Goal: Task Accomplishment & Management: Manage account settings

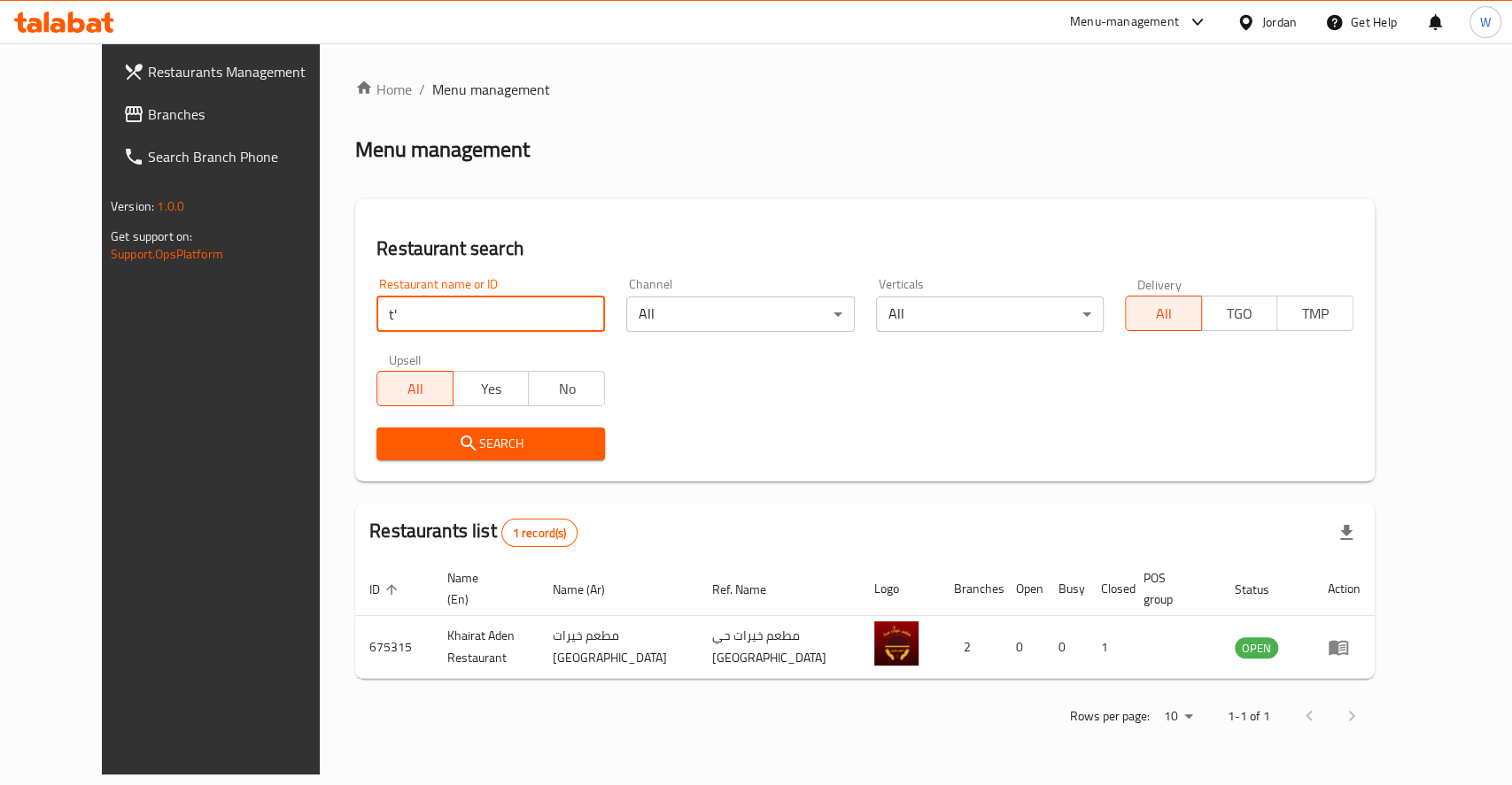
type input "t"
type input "فطيرة وزيت"
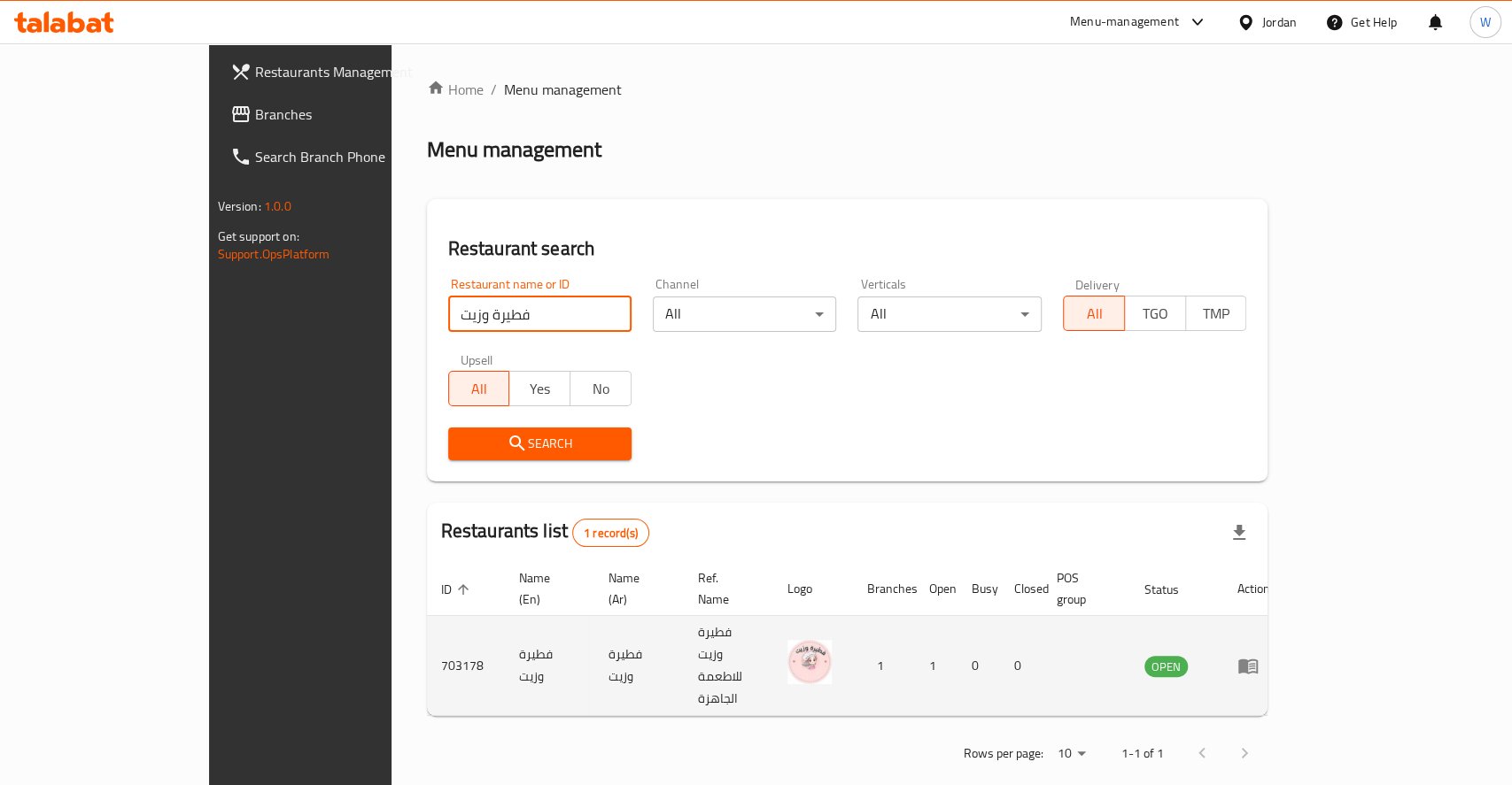
click at [505, 627] on td "فطيرة وزيت" at bounding box center [549, 666] width 90 height 100
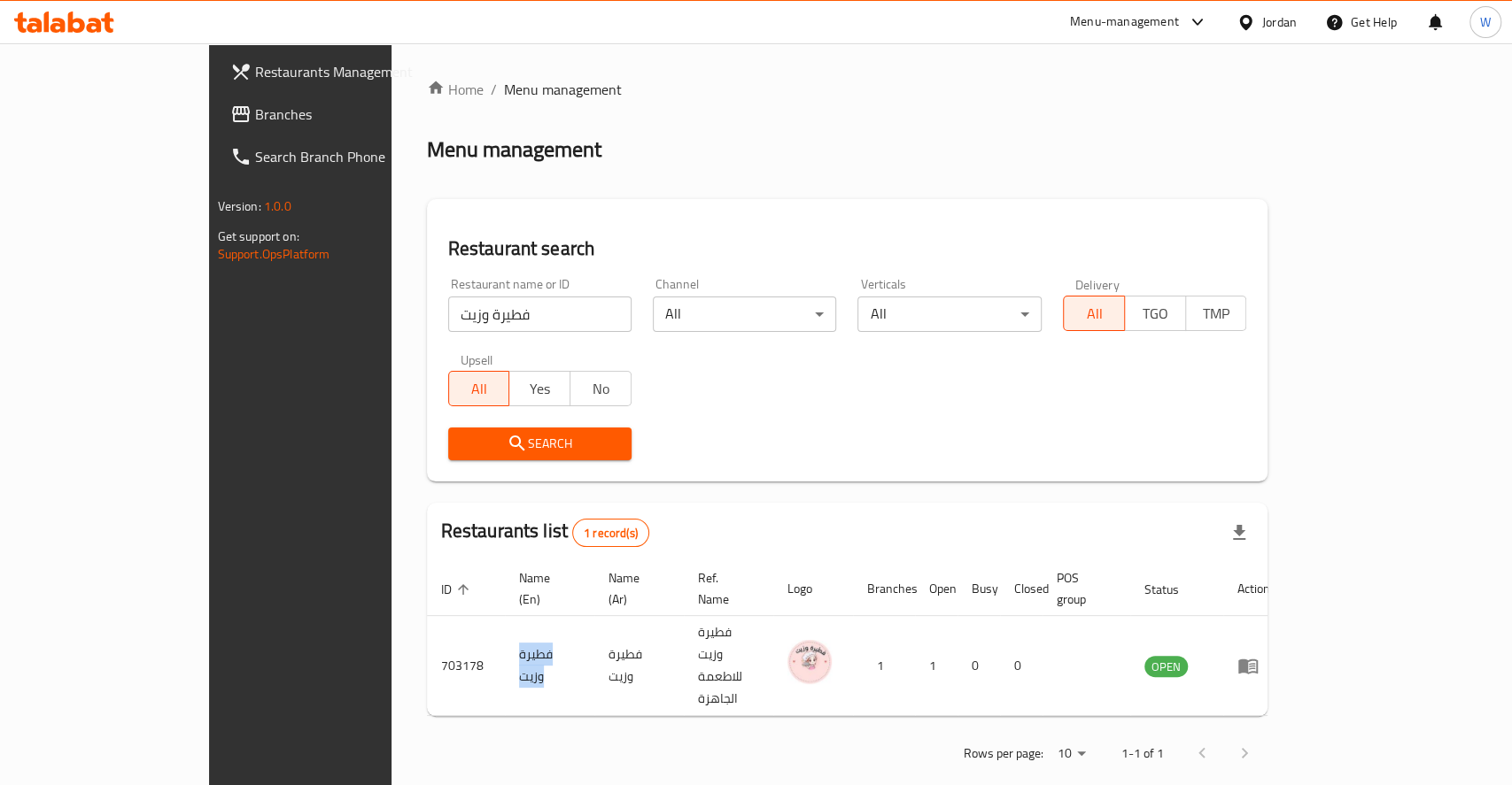
copy td "فطيرة وزيت"
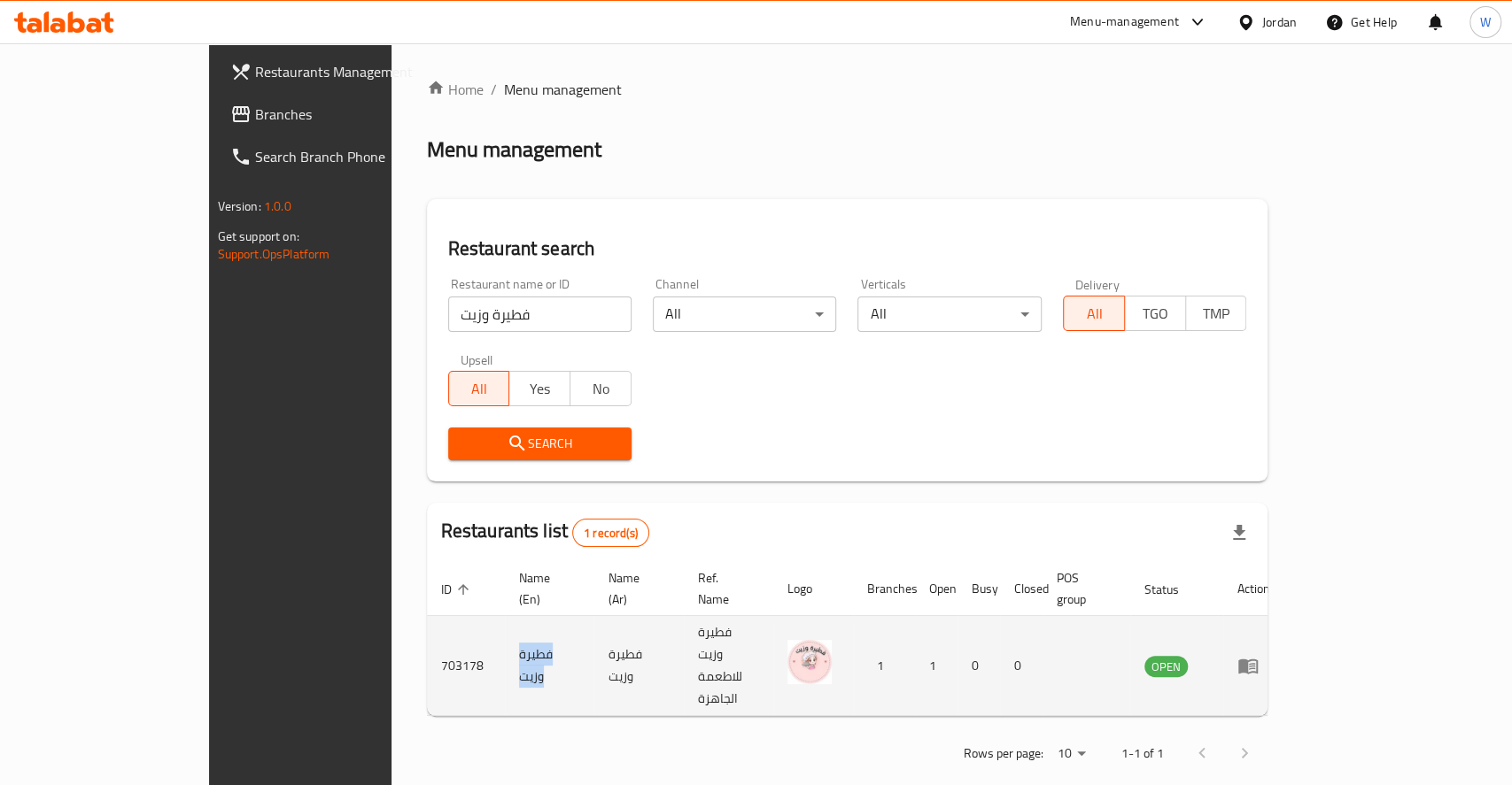
copy td "فطيرة وزيت"
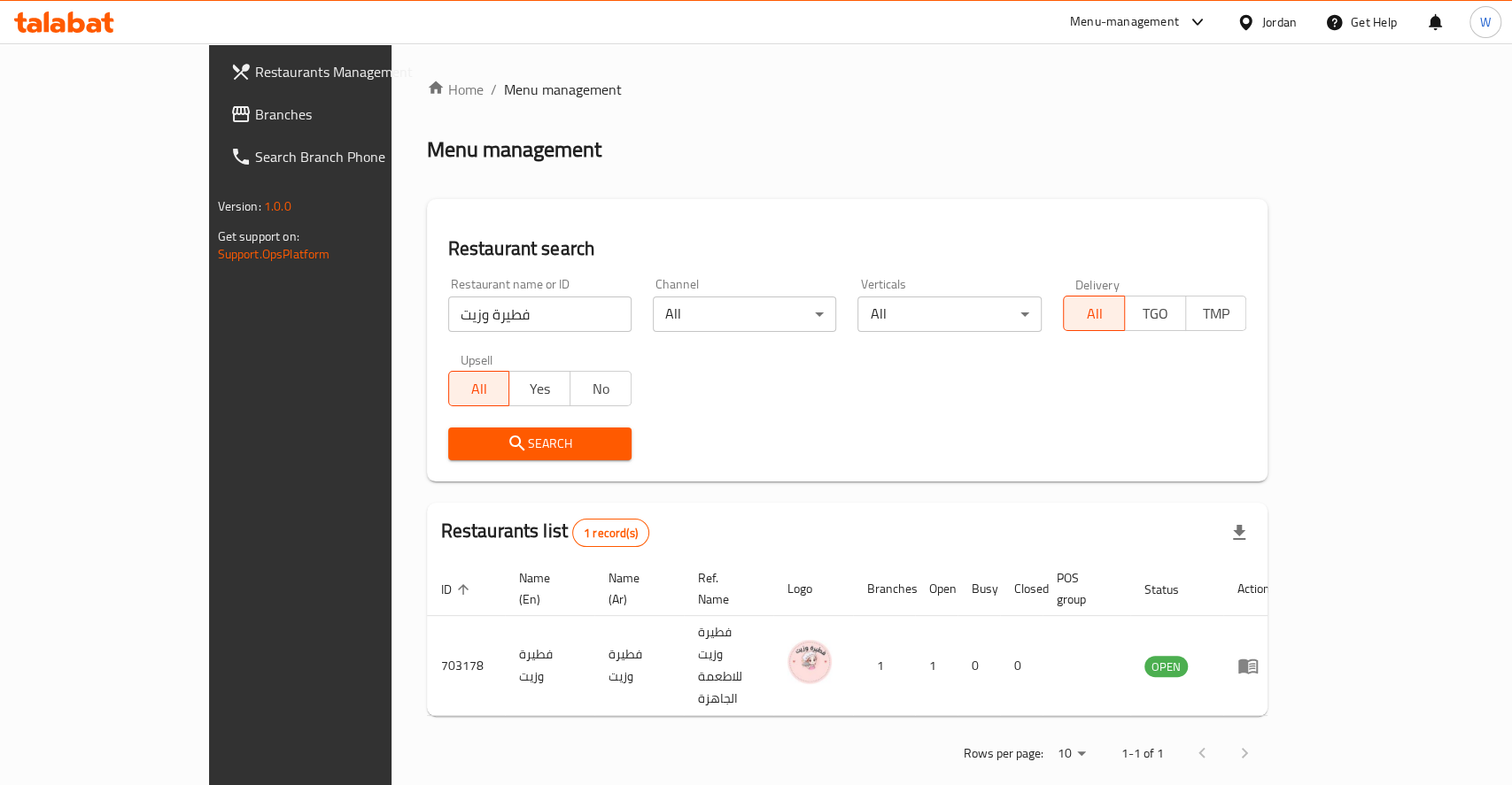
click at [209, 420] on div "Restaurants Management Branches Search Branch Phone Version: 1.0.0 Get support …" at bounding box center [335, 435] width 252 height 785
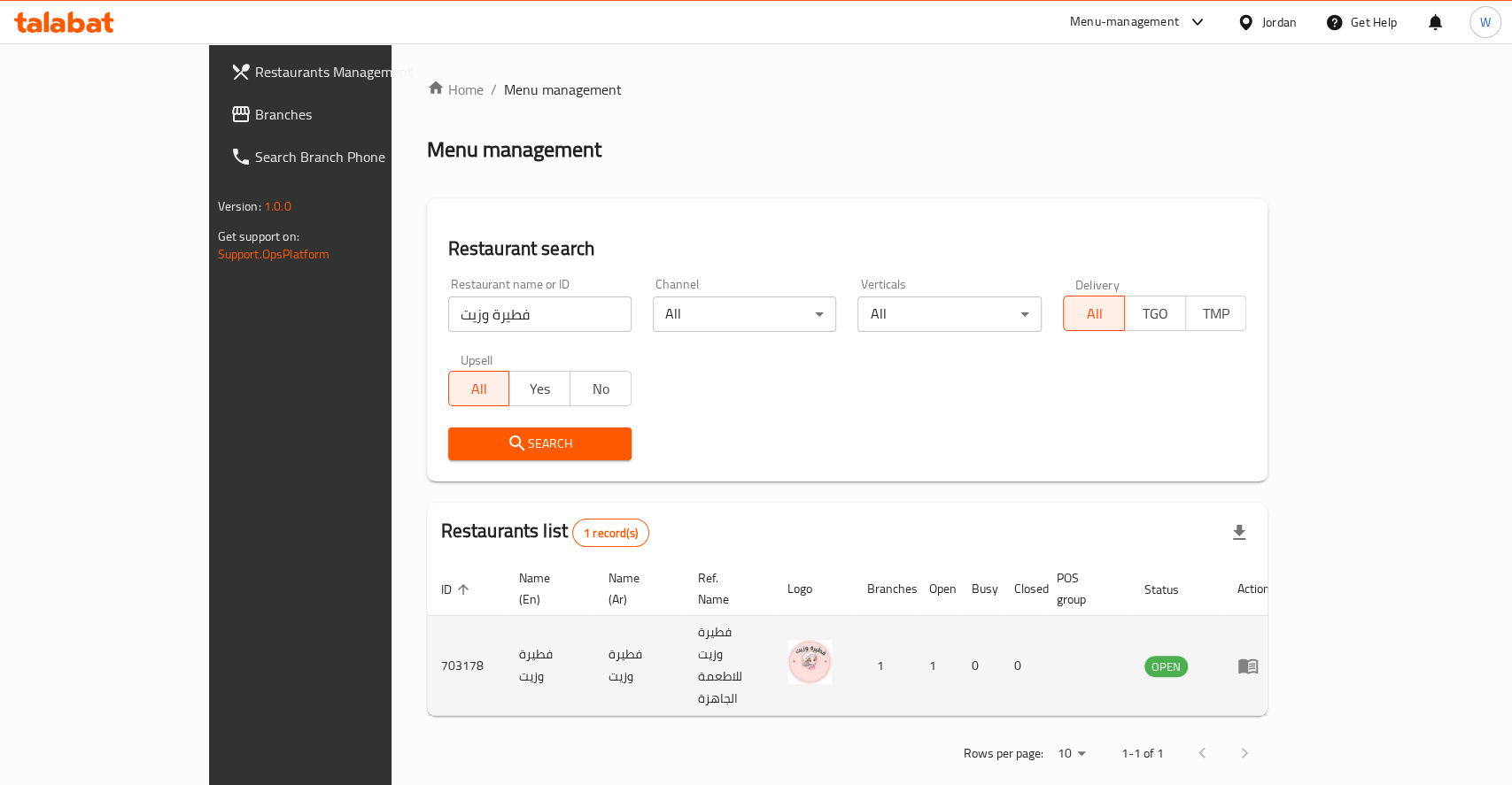
click at [505, 632] on td "فطيرة وزيت" at bounding box center [549, 666] width 90 height 100
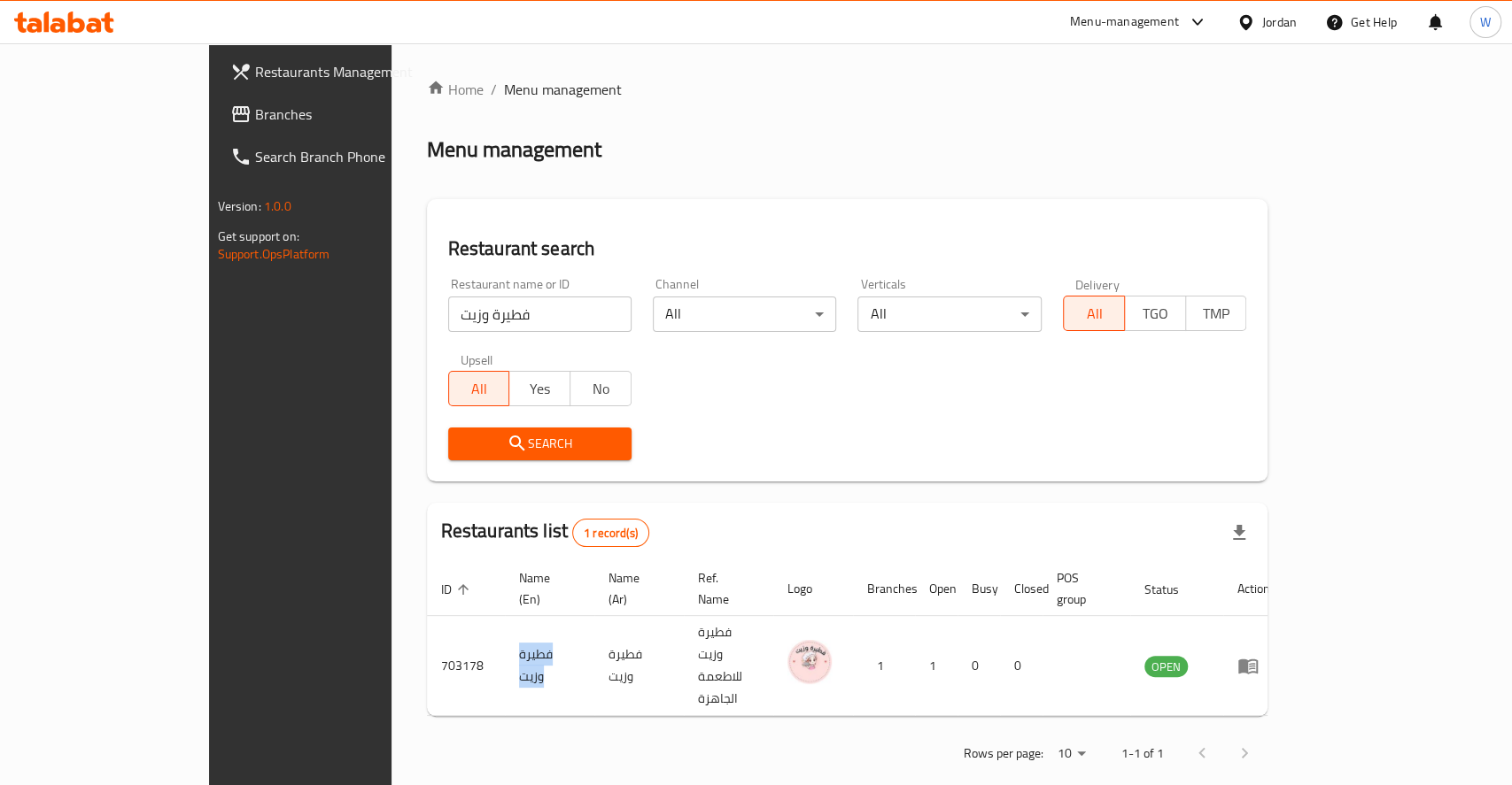
copy td "فطيرة وزيت"
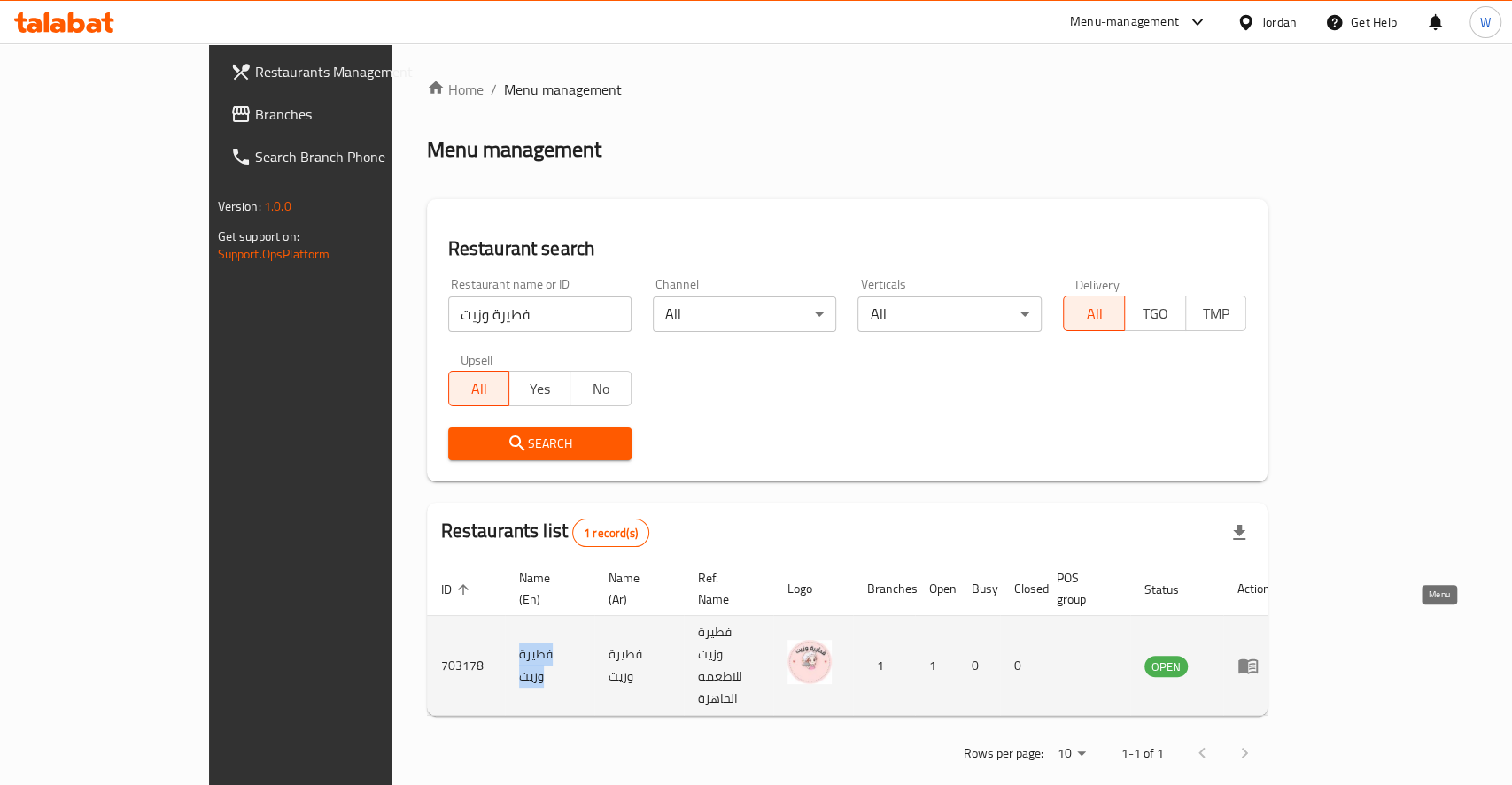
click at [1259, 656] on icon "enhanced table" at bounding box center [1247, 666] width 21 height 21
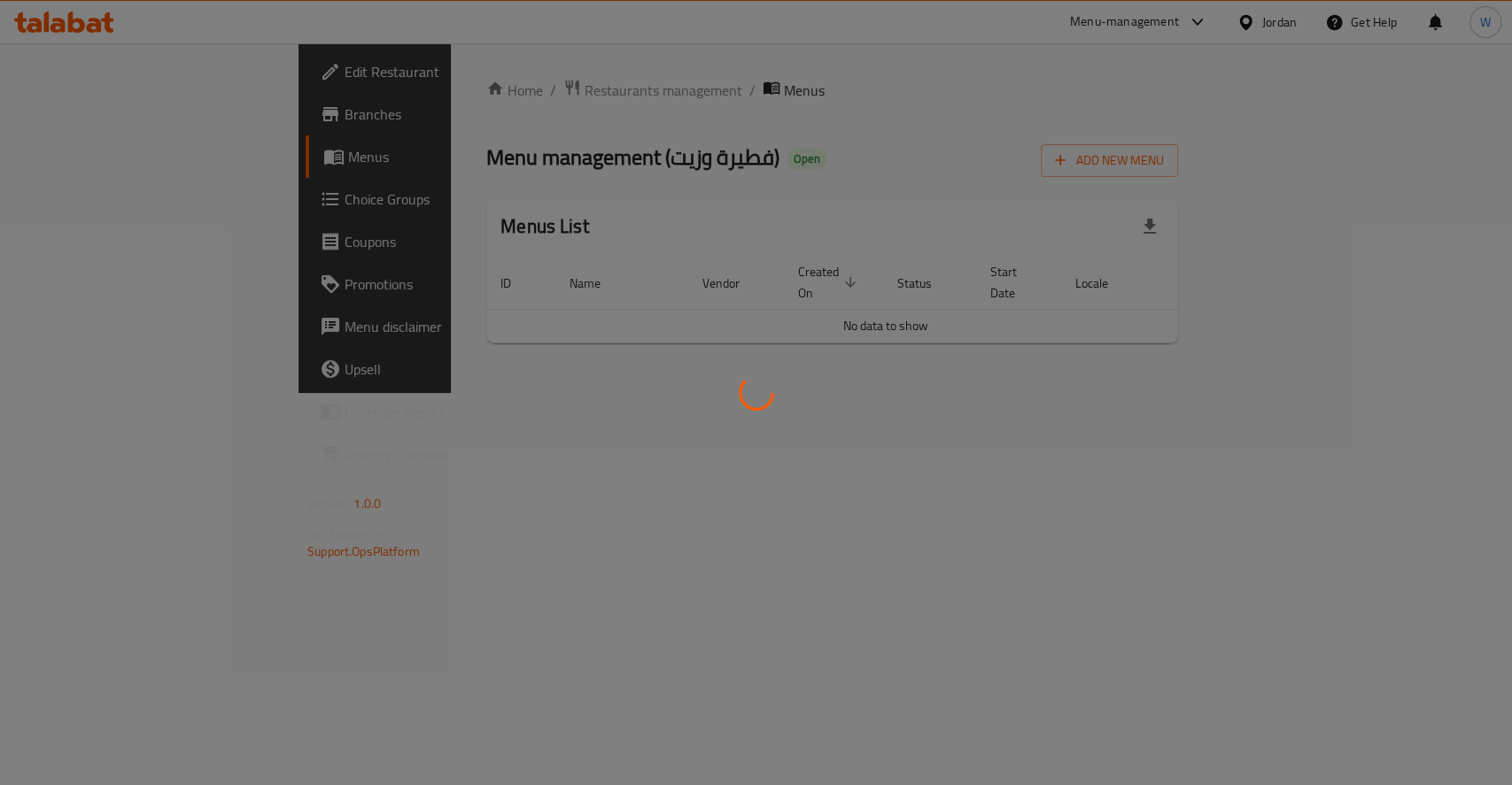
click at [94, 118] on div at bounding box center [756, 392] width 1512 height 785
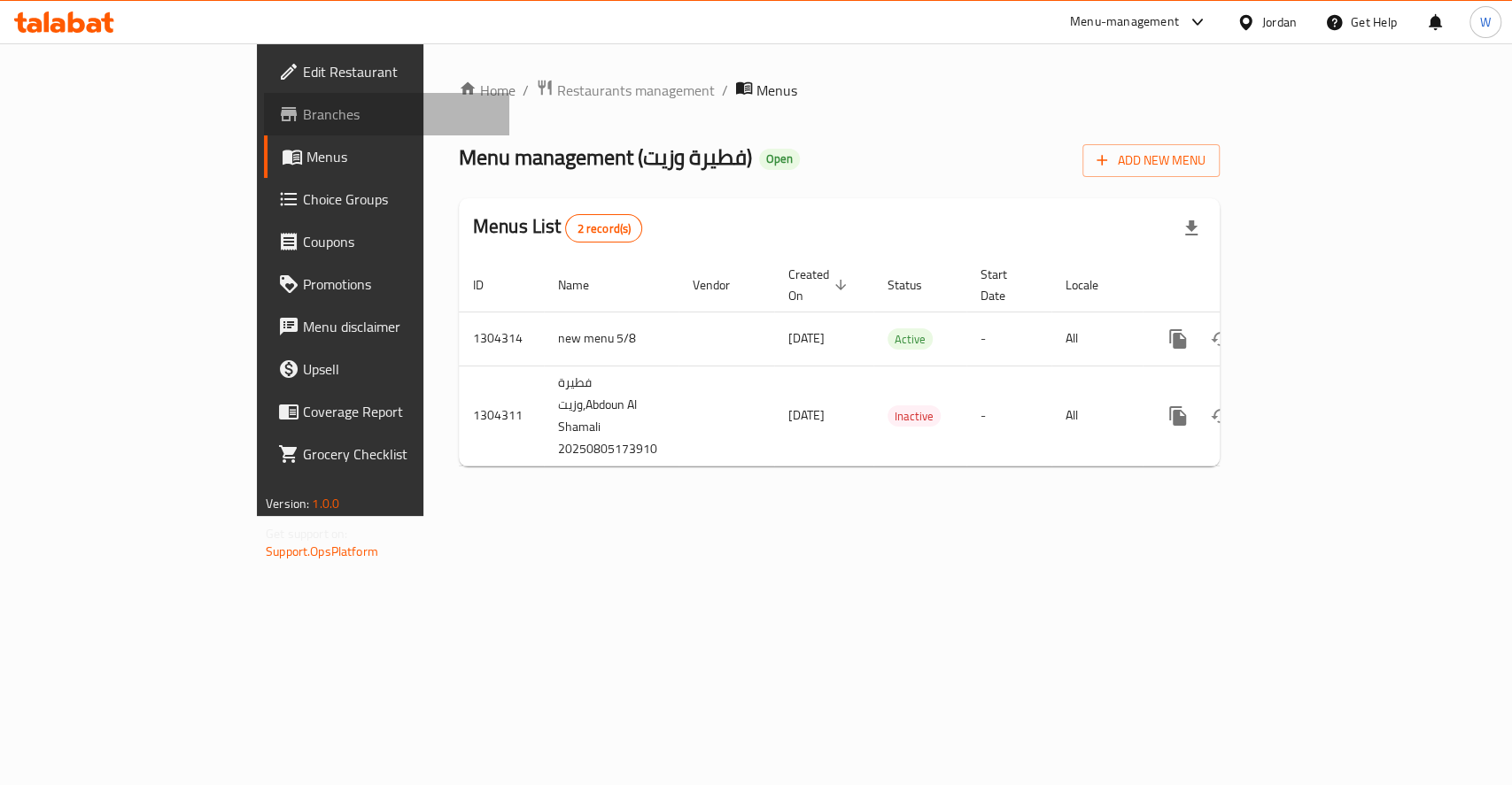
click at [303, 120] on span "Branches" at bounding box center [399, 114] width 192 height 21
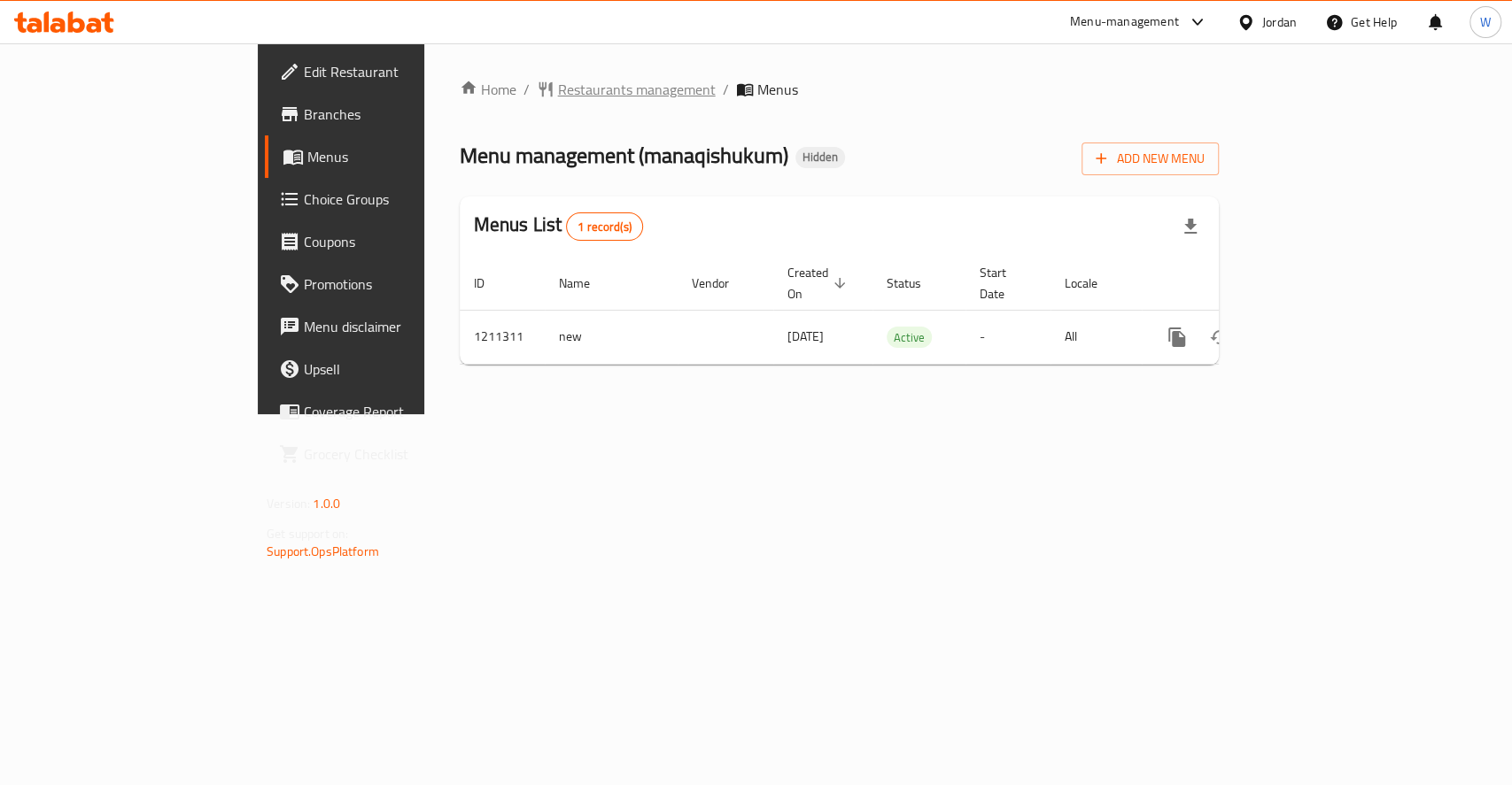
click at [558, 94] on span "Restaurants management" at bounding box center [636, 89] width 158 height 21
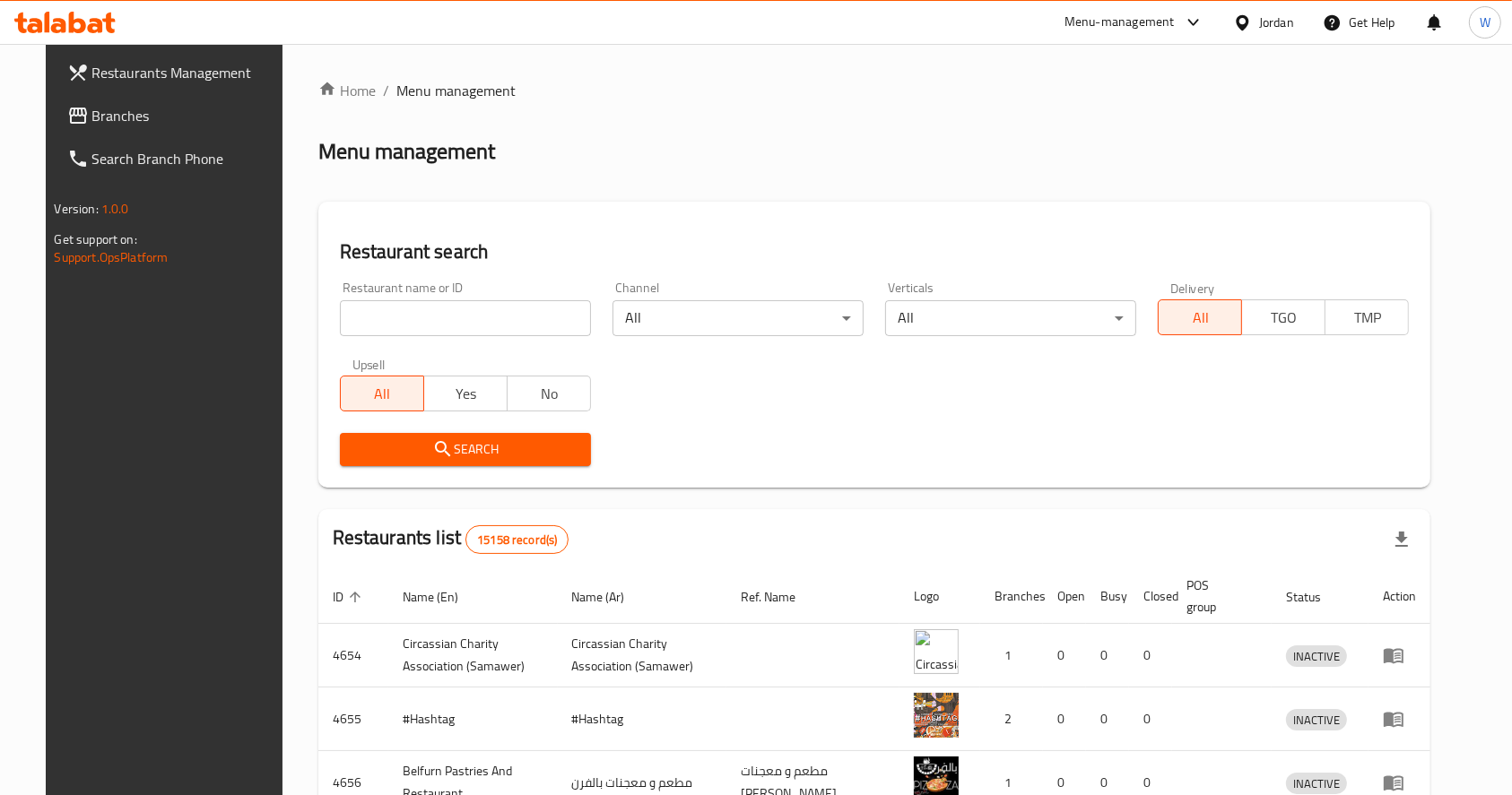
click at [430, 305] on div at bounding box center [756, 397] width 1512 height 795
drag, startPoint x: 430, startPoint y: 318, endPoint x: 447, endPoint y: 331, distance: 21.4
click at [430, 318] on input "search" at bounding box center [465, 318] width 251 height 35
type input "f"
type input "باب توما"
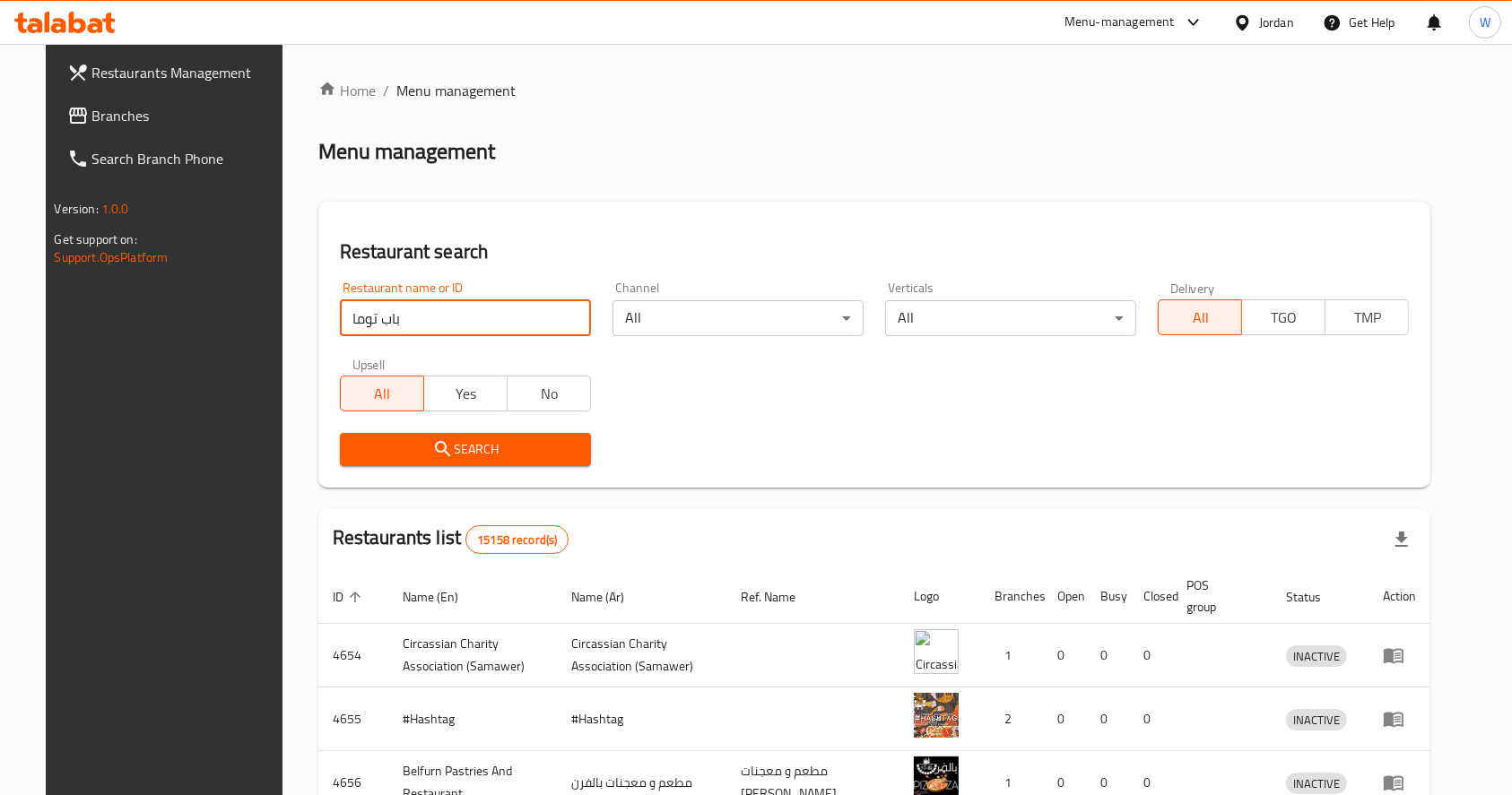
click button "Search" at bounding box center [465, 450] width 251 height 33
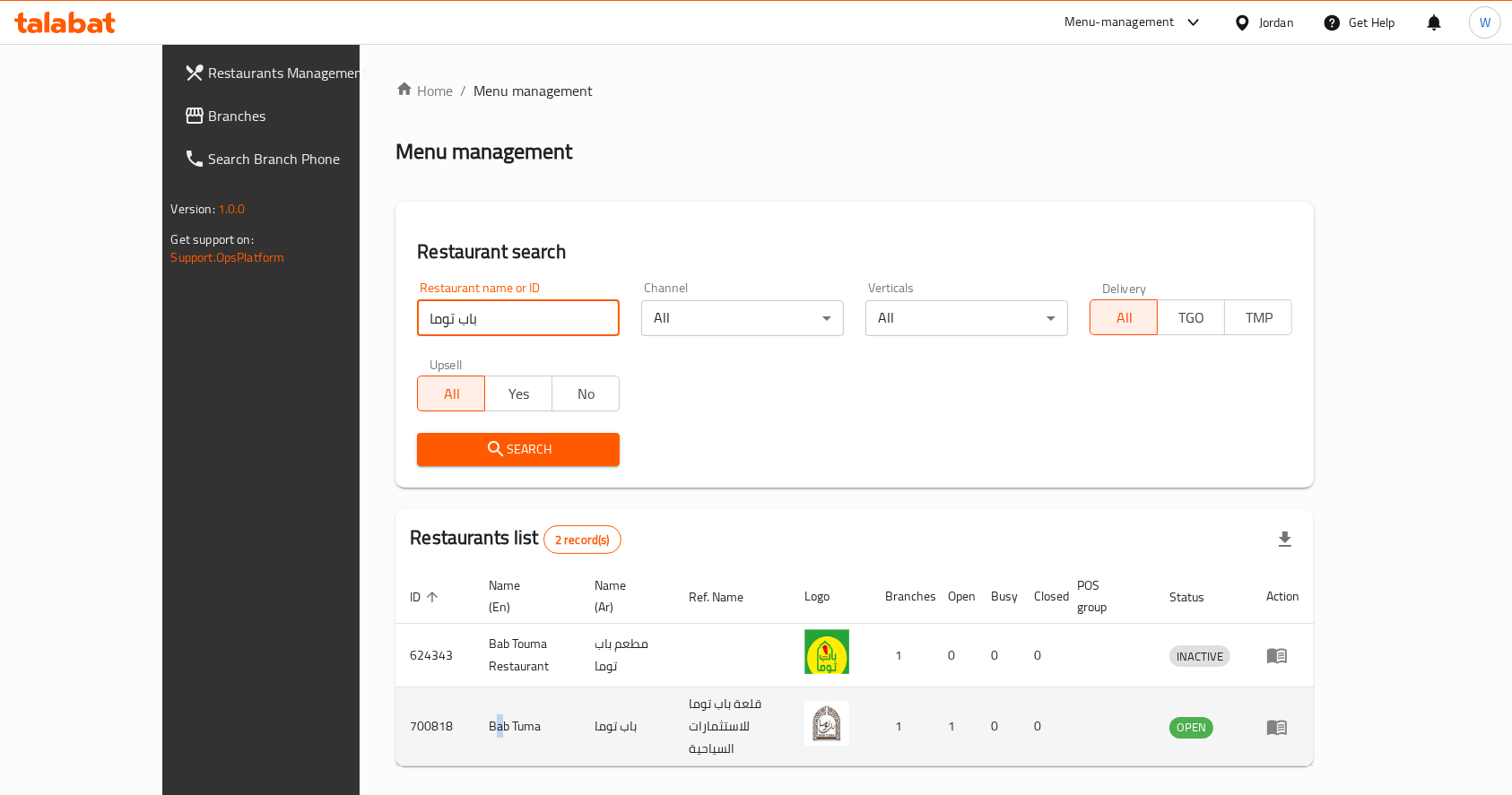
click at [475, 714] on td "Bab Tuma" at bounding box center [527, 727] width 105 height 78
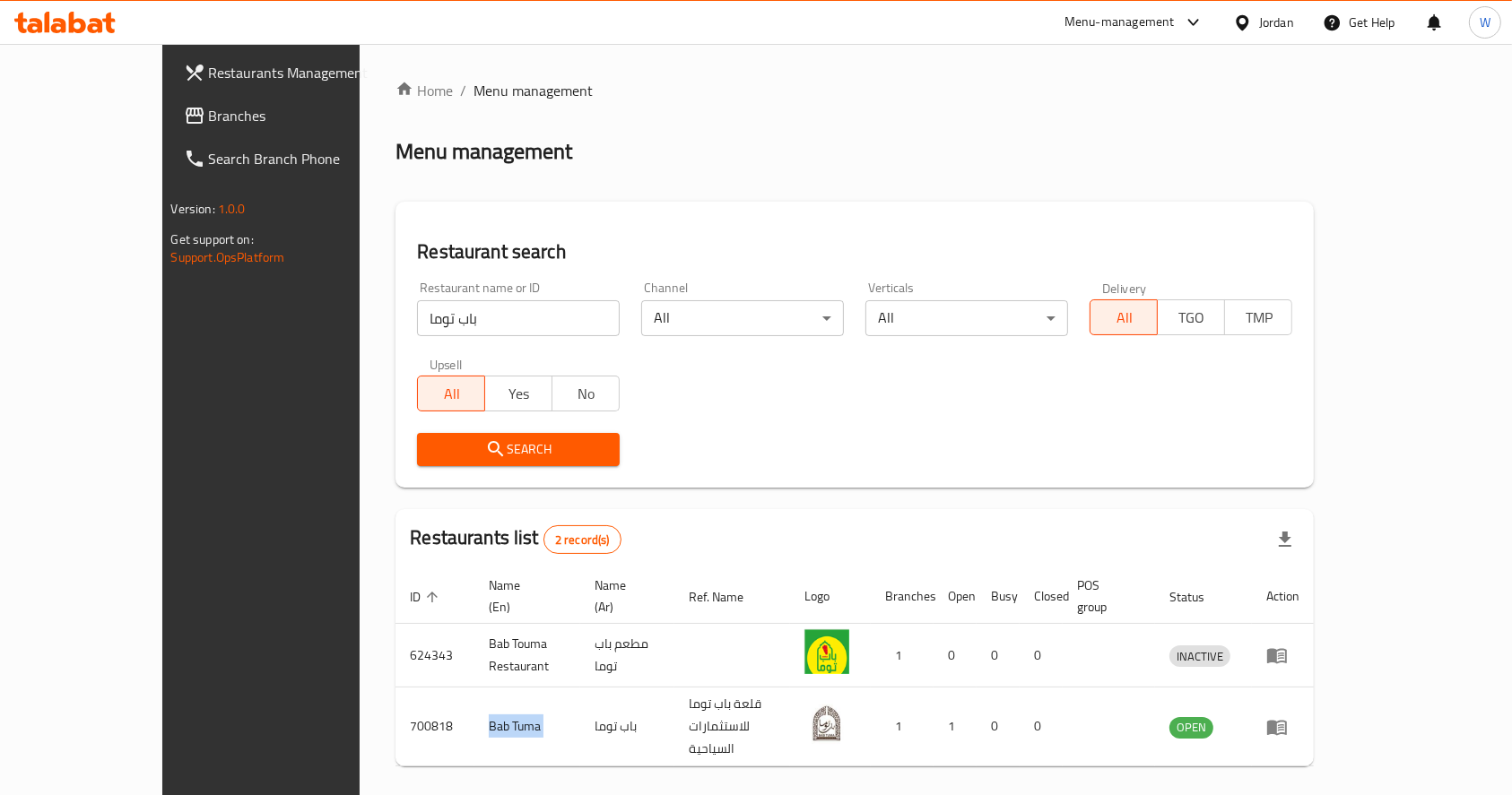
copy td "Bab Tuma"
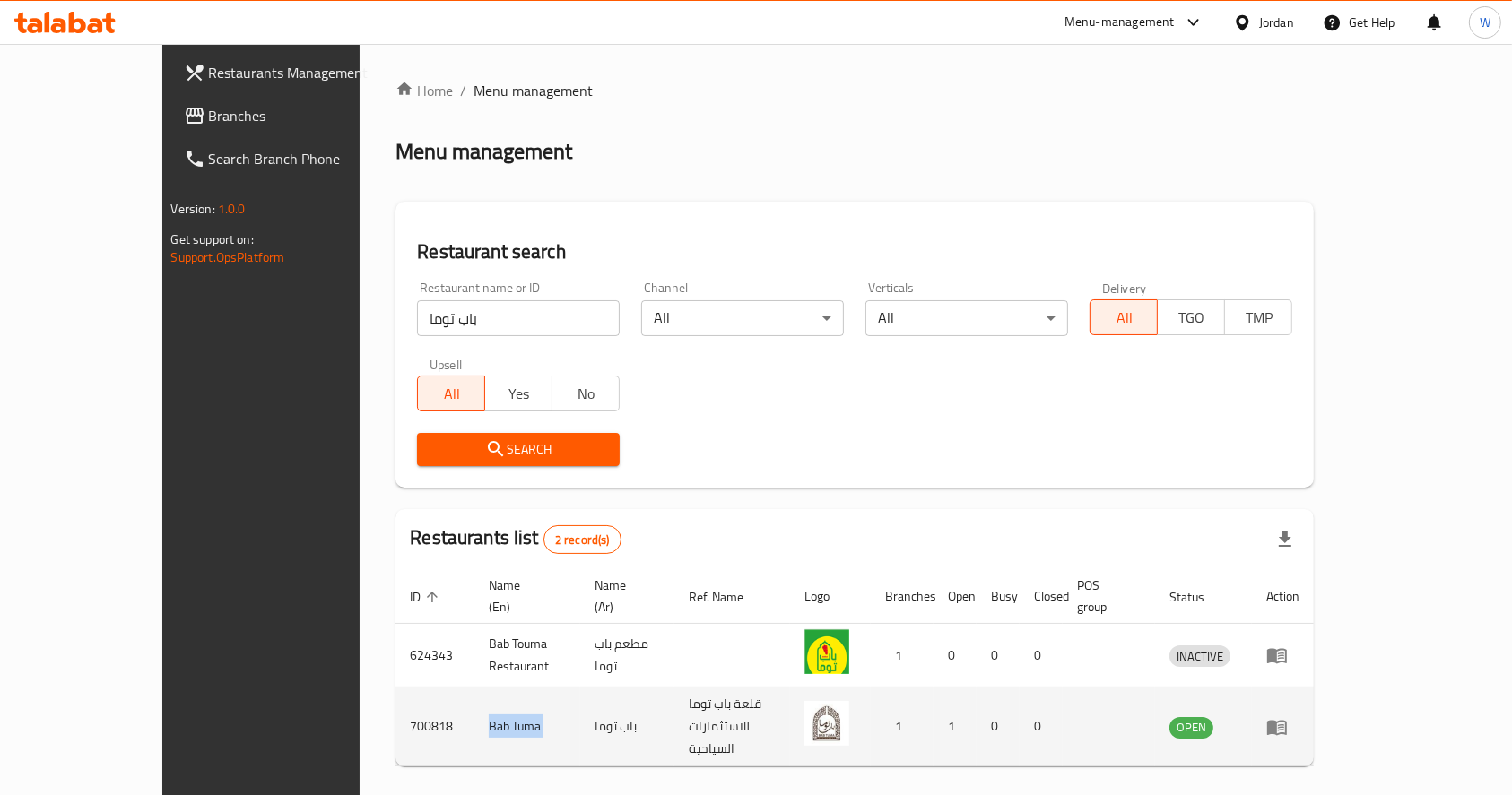
click at [1300, 717] on link "enhanced table" at bounding box center [1282, 727] width 33 height 21
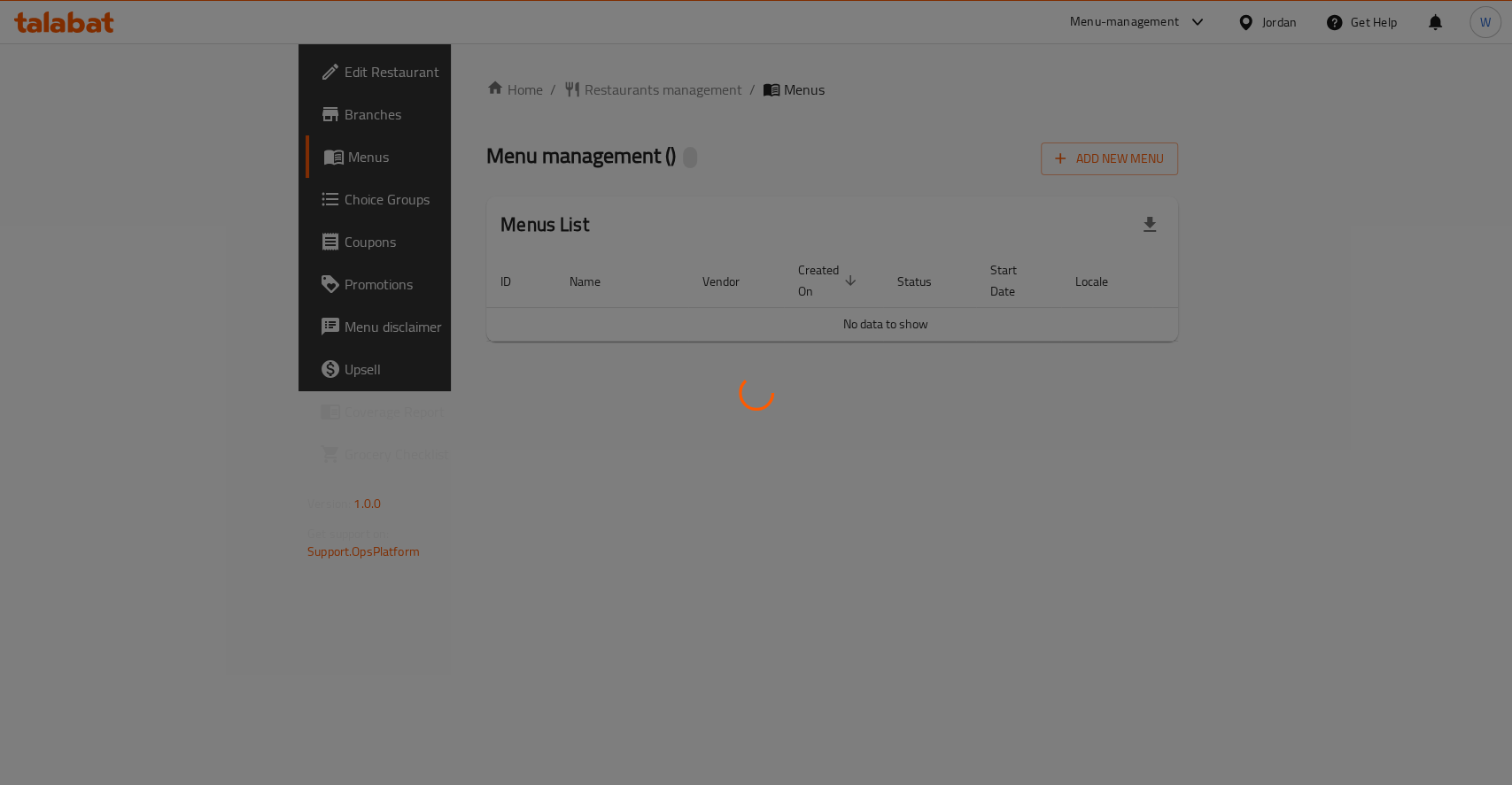
click at [1424, 691] on div at bounding box center [756, 392] width 1512 height 785
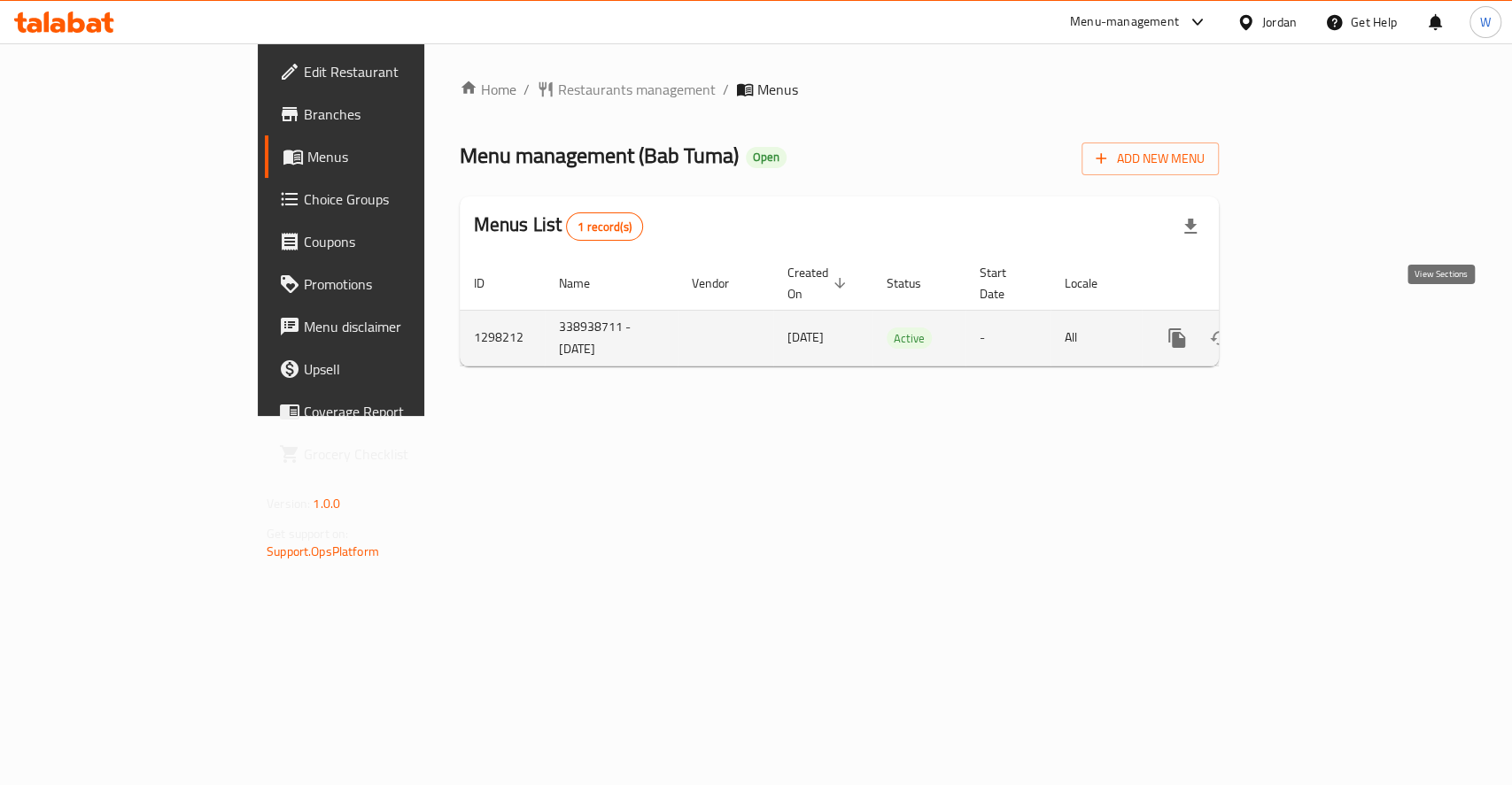
click at [1315, 328] on icon "enhanced table" at bounding box center [1304, 338] width 21 height 21
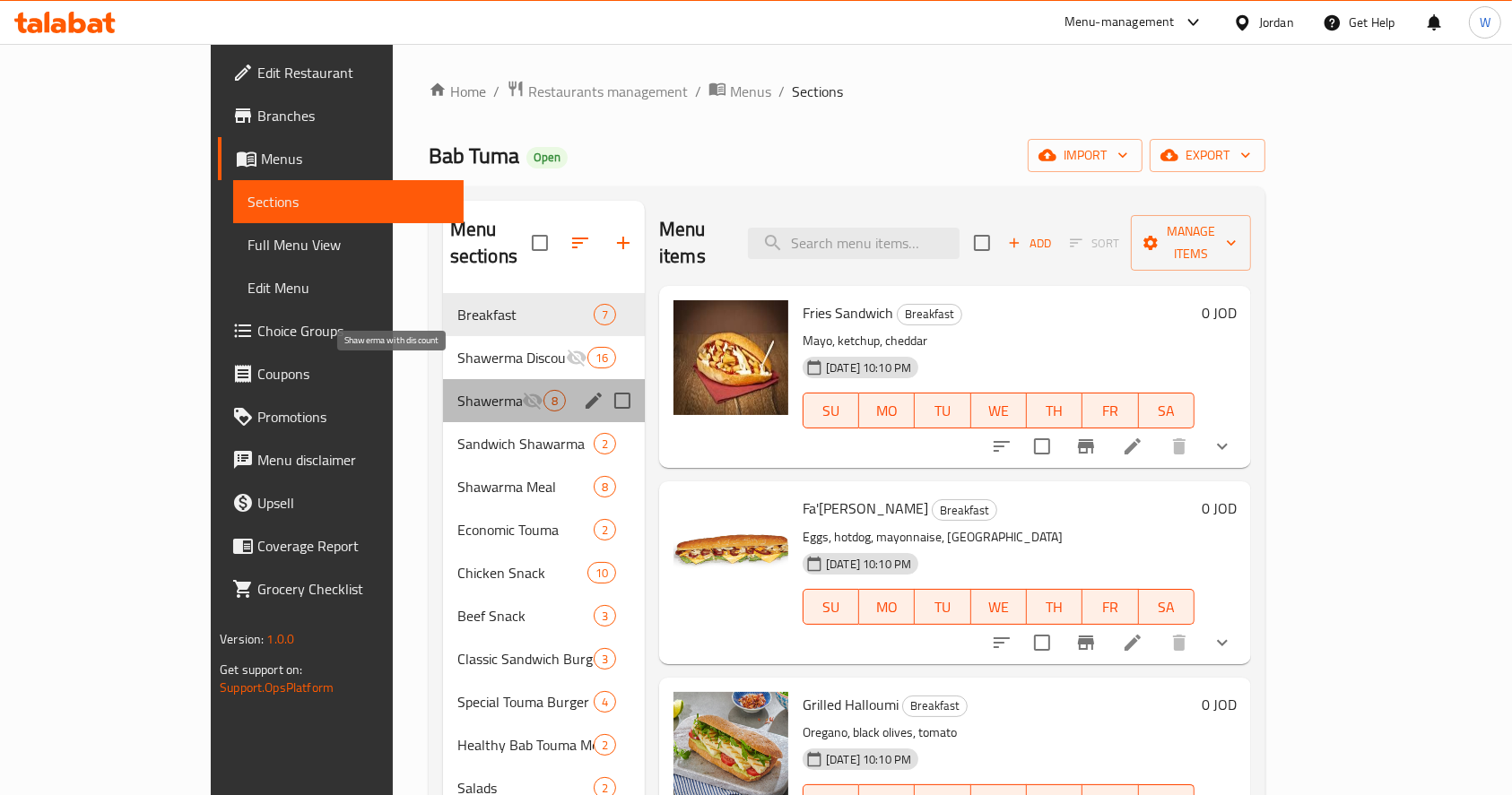
click at [465, 390] on span "Shawerma with discount" at bounding box center [489, 401] width 64 height 21
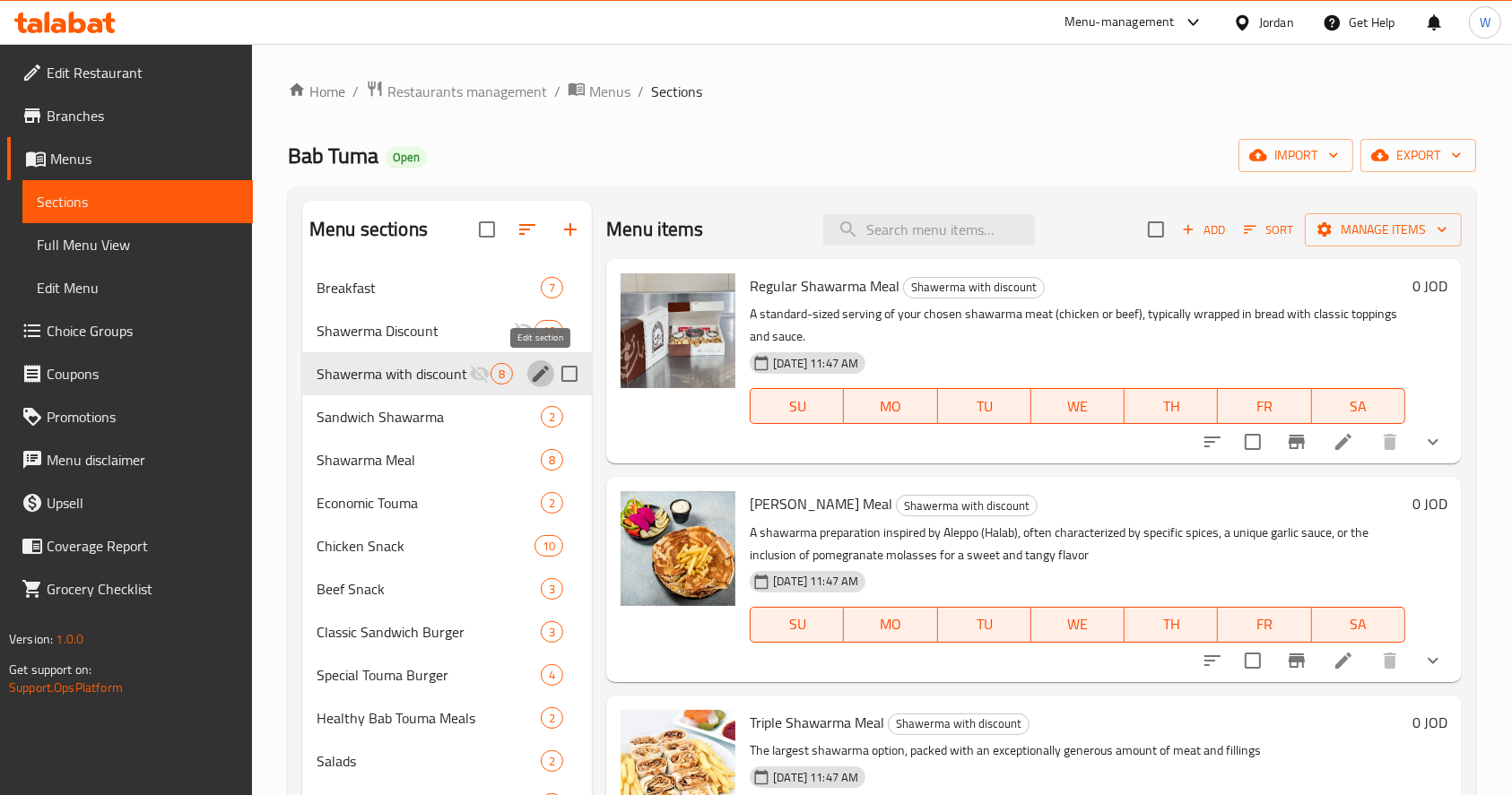
click at [542, 374] on icon "edit" at bounding box center [541, 373] width 16 height 16
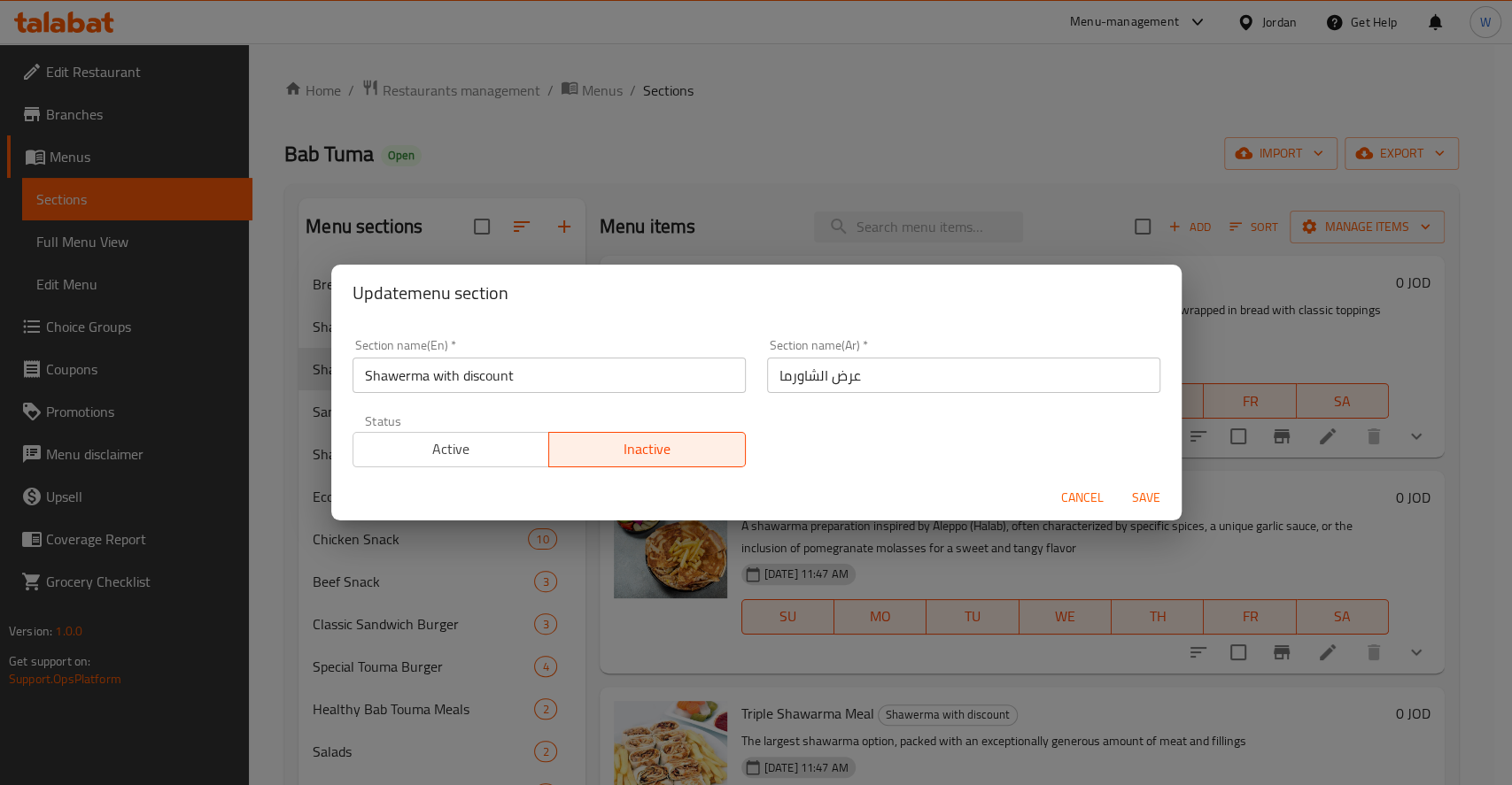
click at [436, 447] on span "Active" at bounding box center [451, 449] width 182 height 26
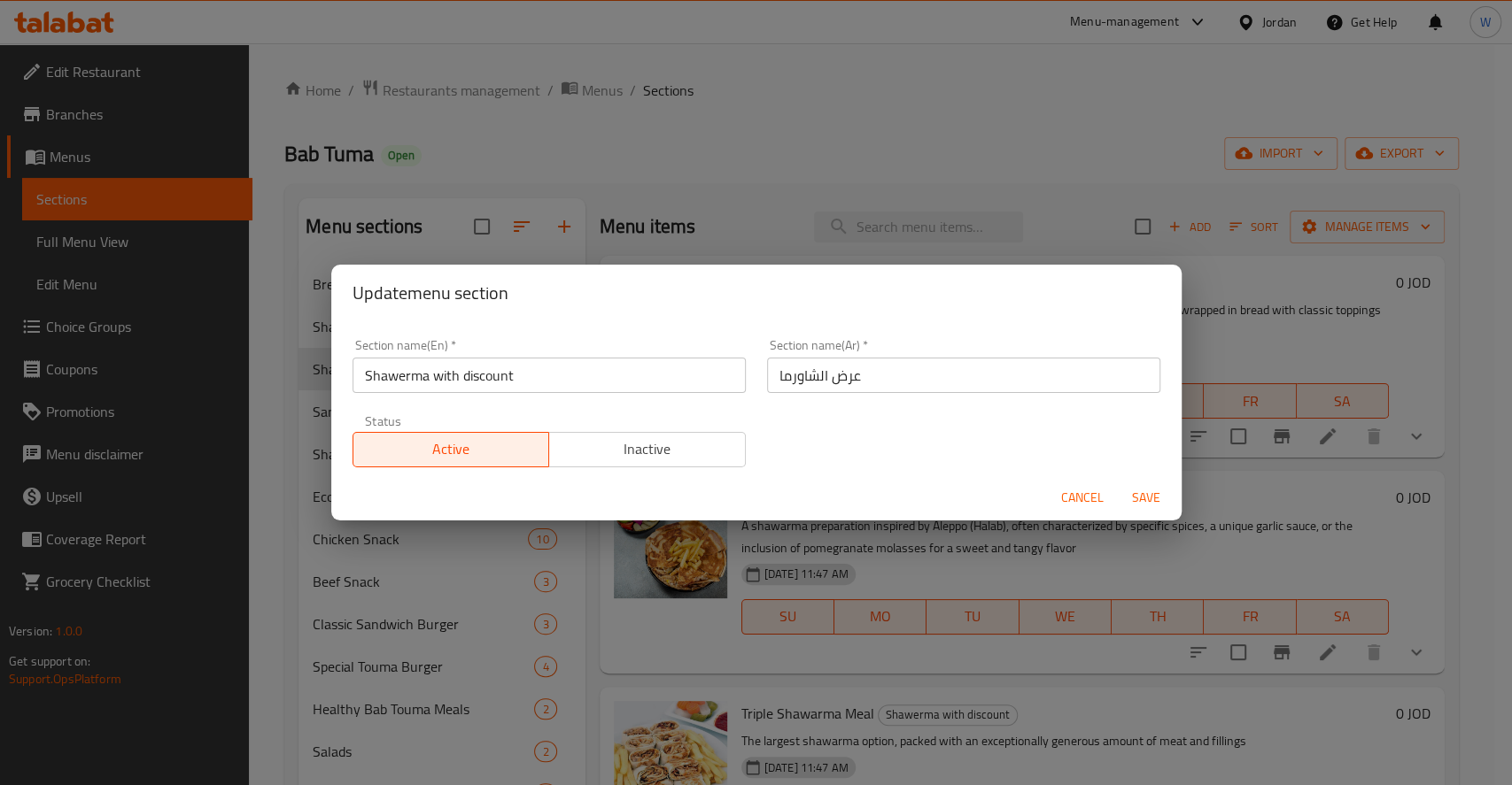
click at [1157, 492] on span "Save" at bounding box center [1145, 498] width 43 height 22
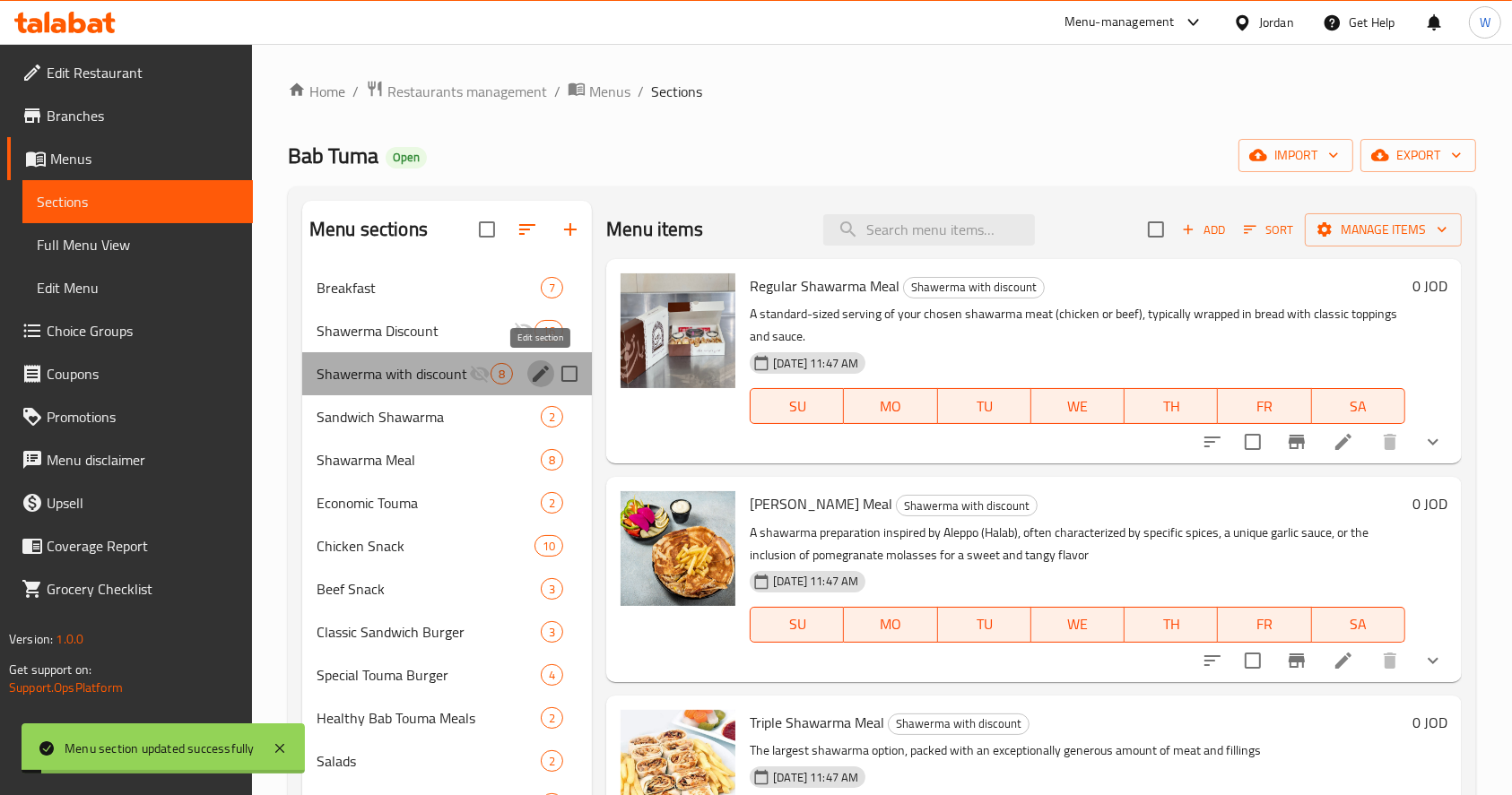
click at [543, 370] on icon "edit" at bounding box center [541, 373] width 16 height 16
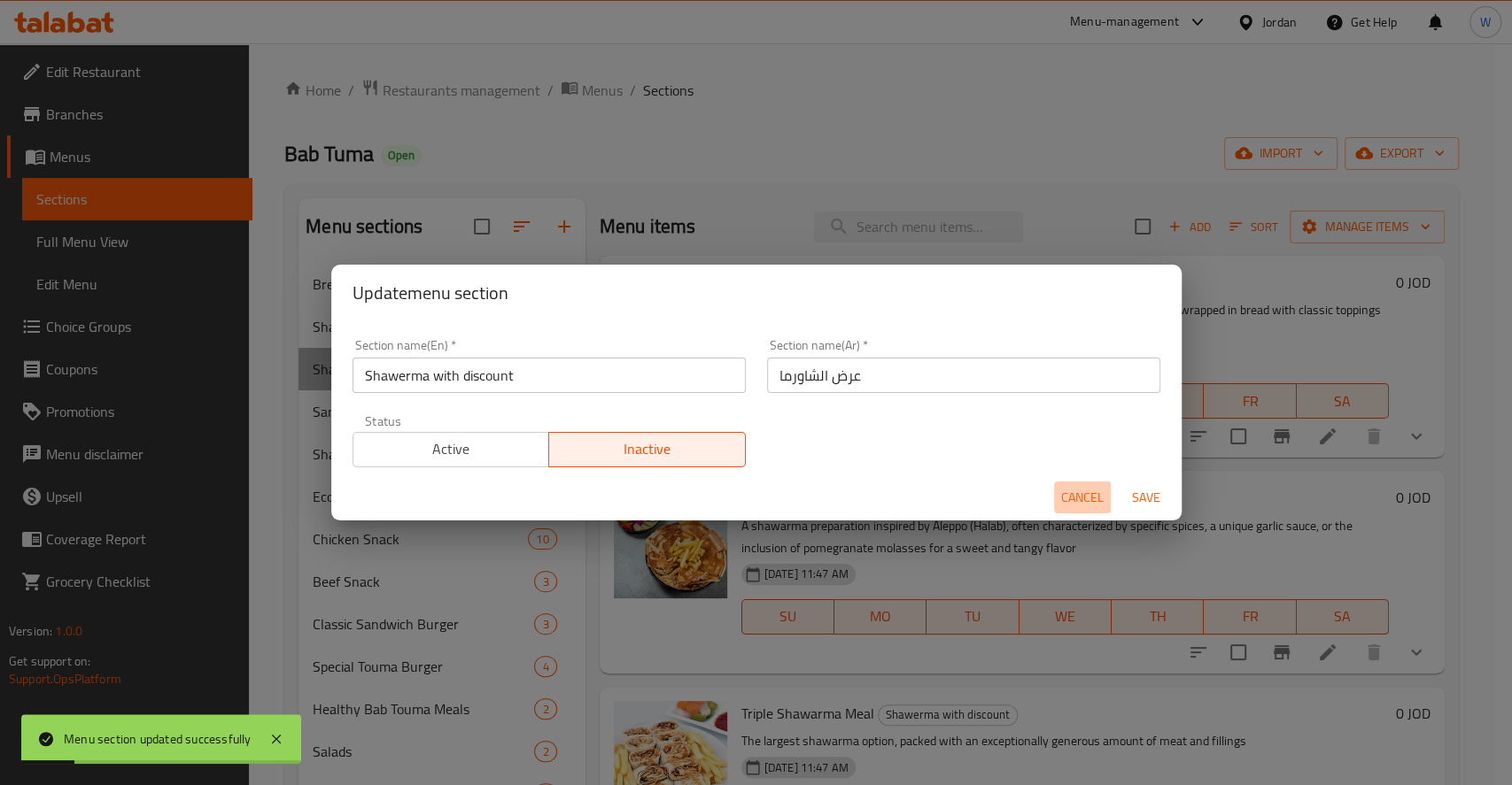
click at [1083, 487] on span "Cancel" at bounding box center [1082, 498] width 43 height 22
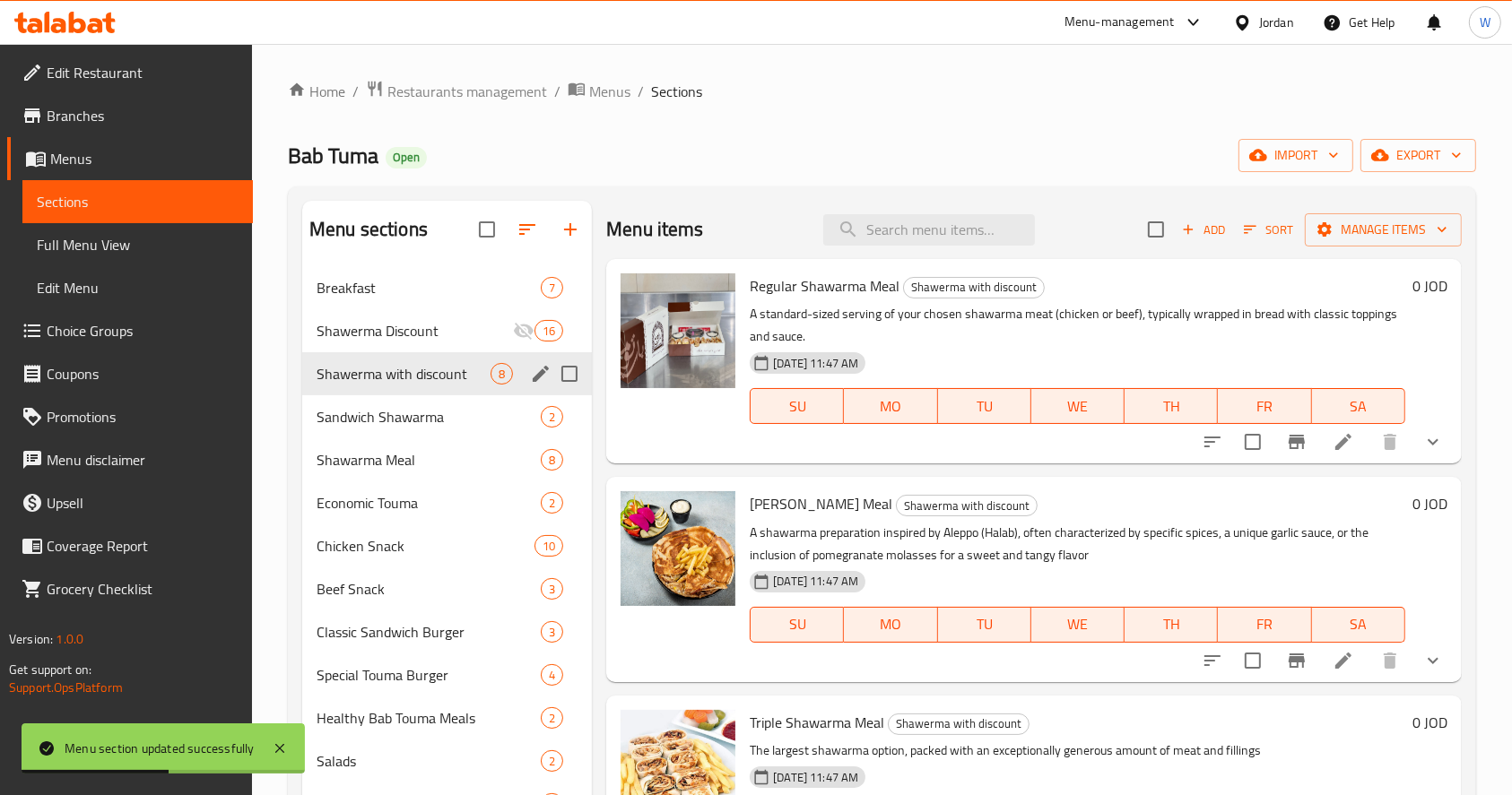
click at [946, 132] on div "Home / Restaurants management / Menus / Sections Bab Tuma Open import export Me…" at bounding box center [882, 544] width 1189 height 931
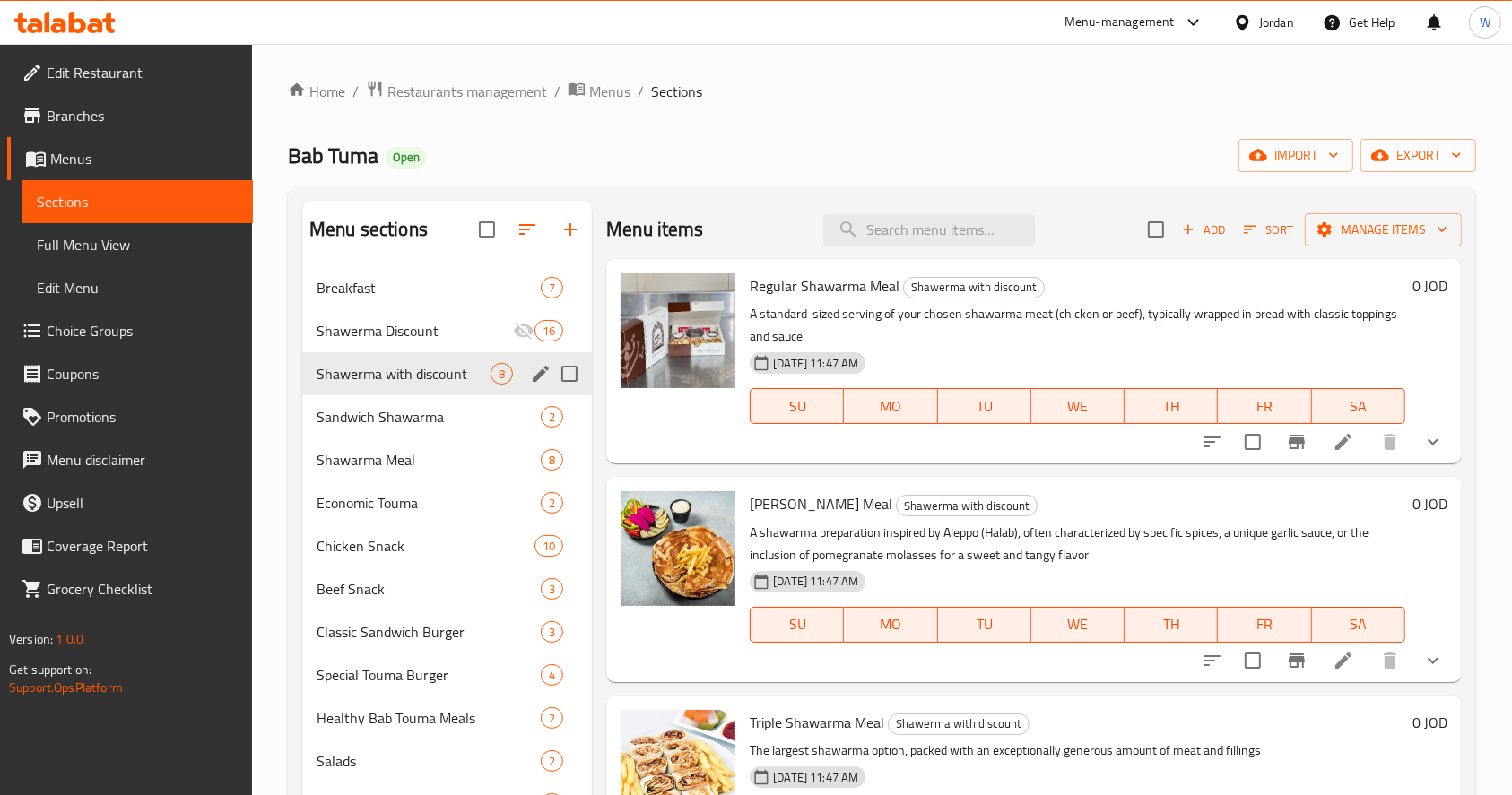
click at [93, 100] on link "Branches" at bounding box center [129, 115] width 246 height 43
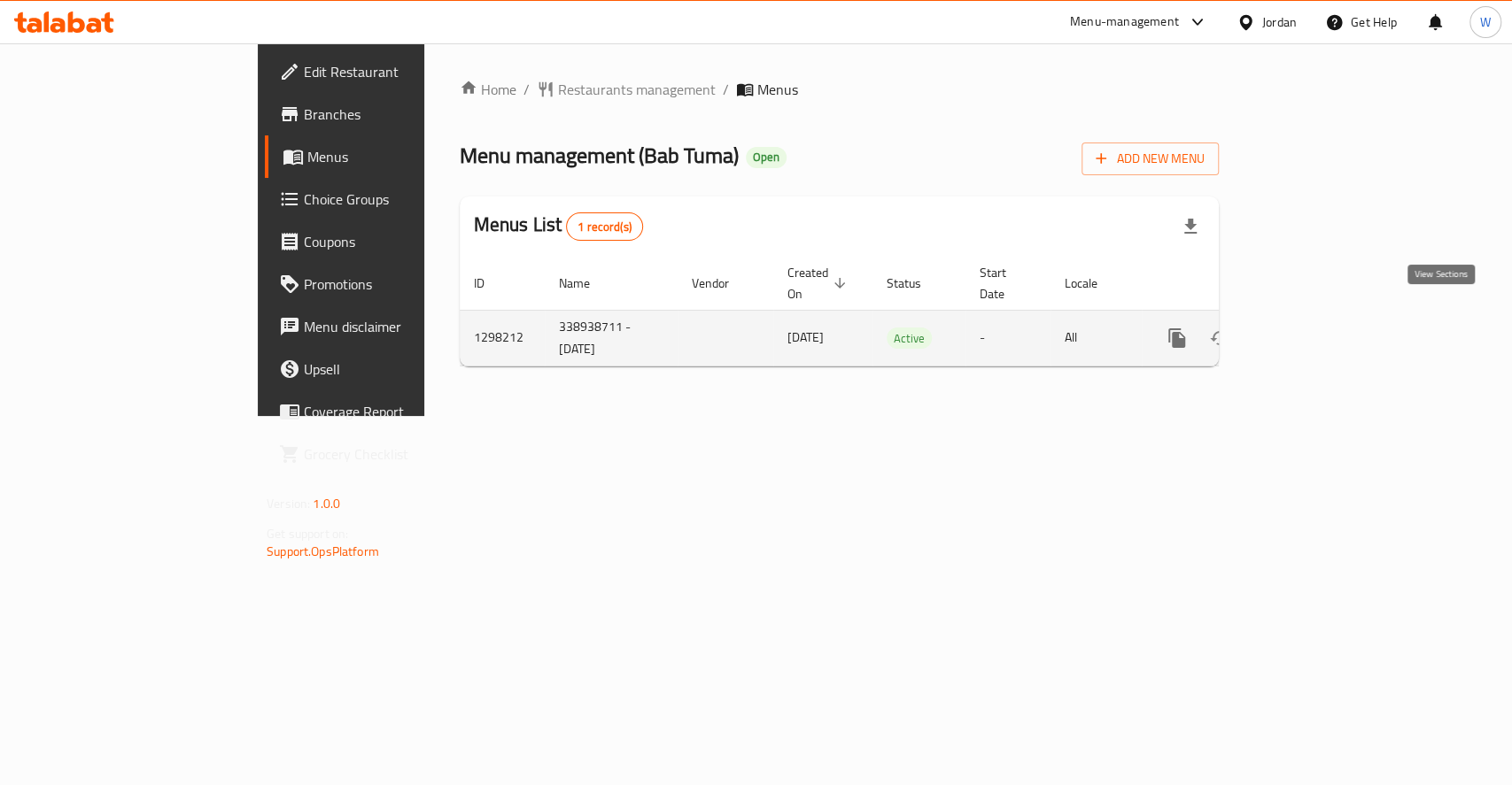
click at [1326, 331] on link "enhanced table" at bounding box center [1304, 338] width 43 height 43
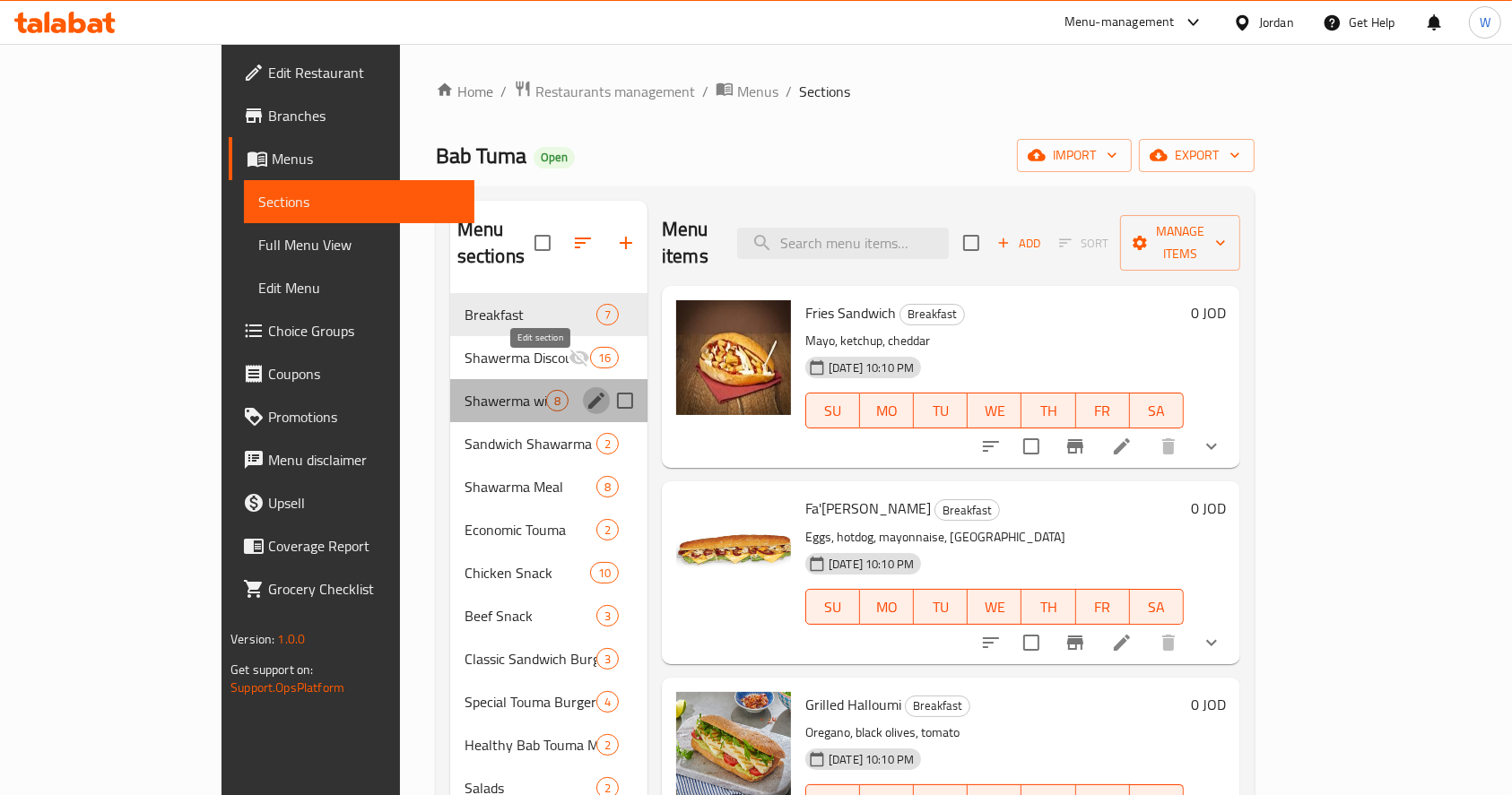
click at [583, 387] on button "edit" at bounding box center [596, 401] width 27 height 27
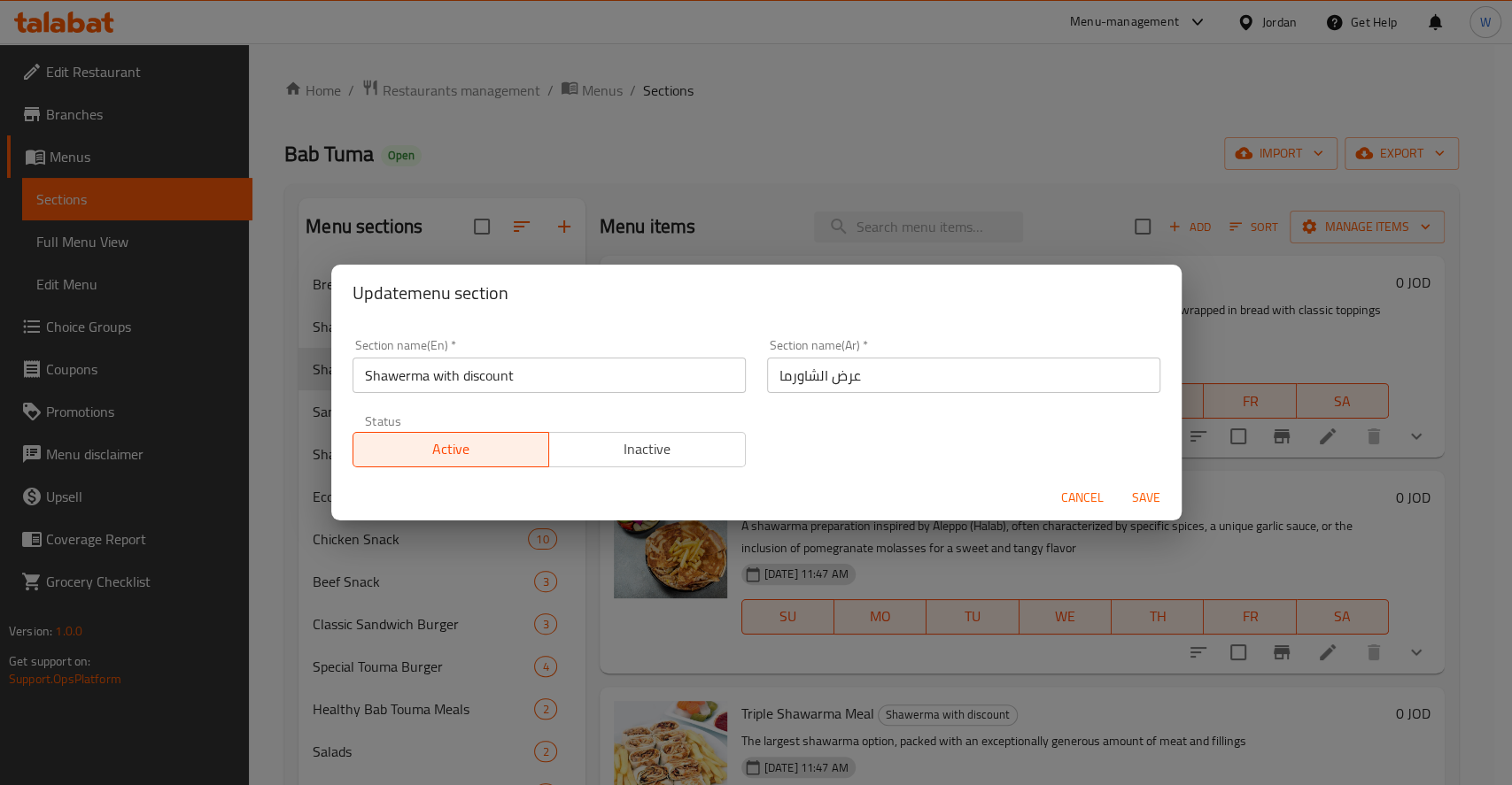
click at [637, 459] on span "Inactive" at bounding box center [647, 449] width 182 height 26
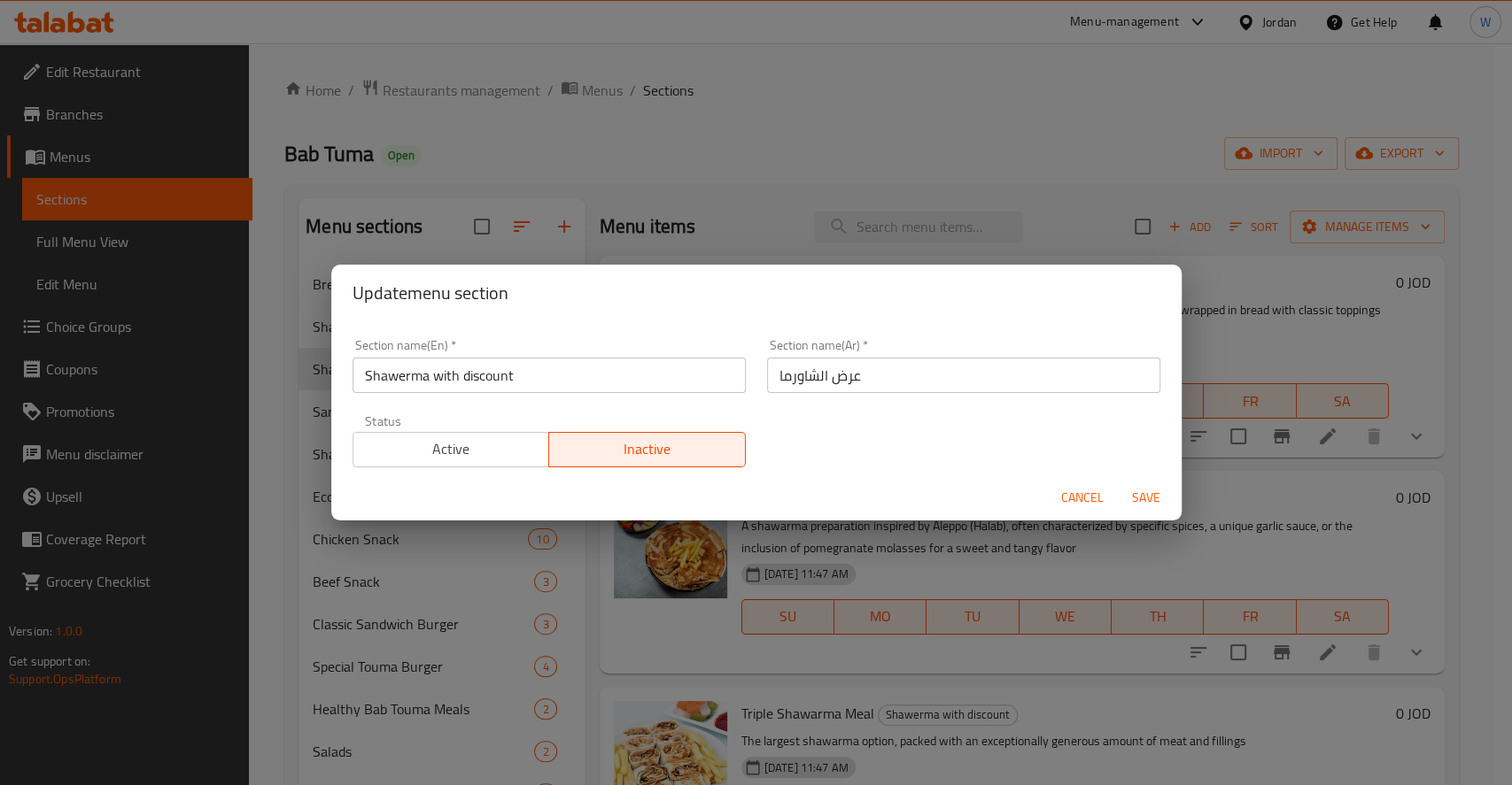
click at [1148, 490] on span "Save" at bounding box center [1145, 498] width 43 height 22
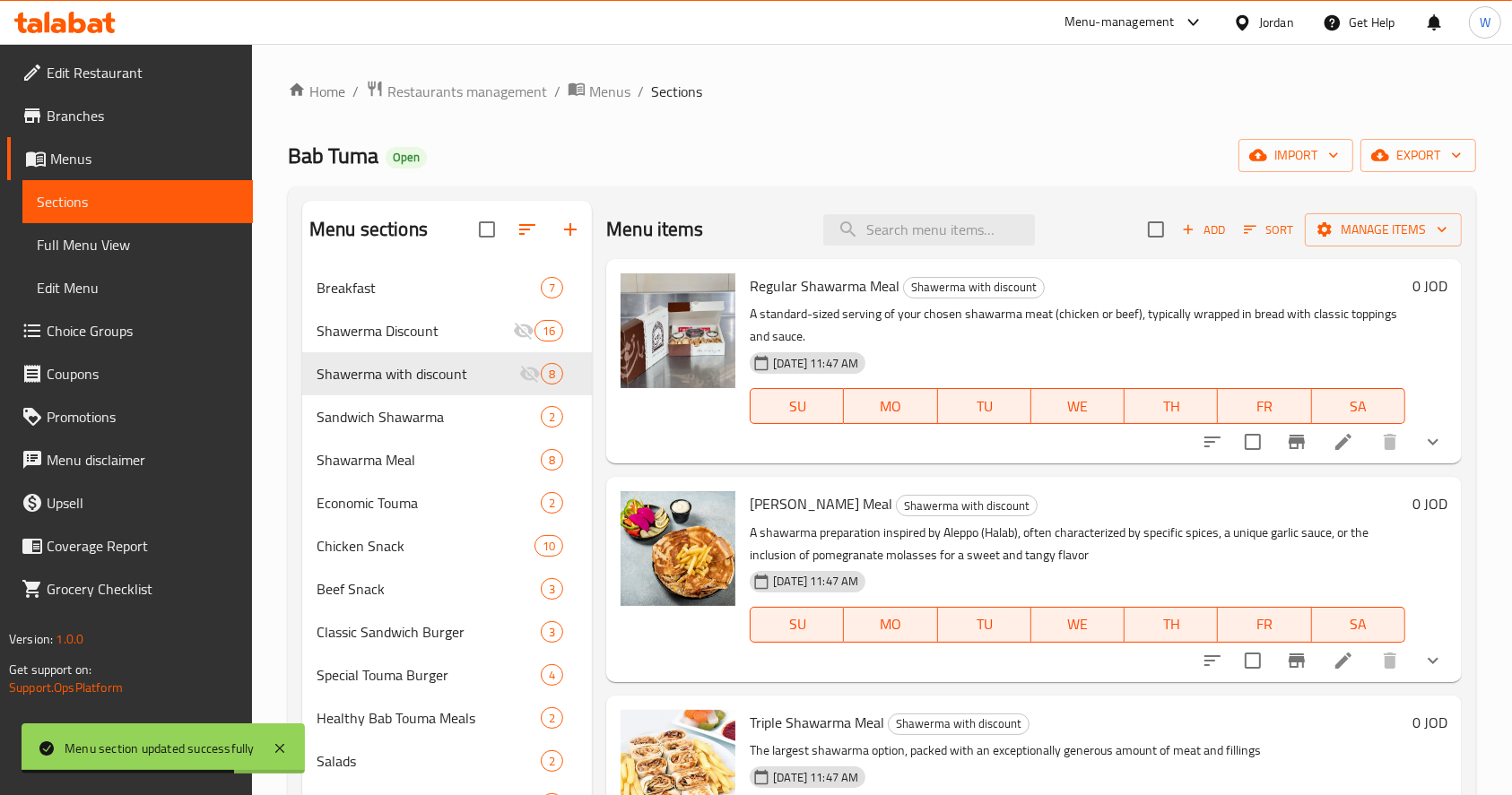
click at [927, 107] on div "Home / Restaurants management / Menus / Sections Bab Tuma Open import export Me…" at bounding box center [882, 544] width 1189 height 931
click at [103, 109] on span "Branches" at bounding box center [143, 116] width 192 height 21
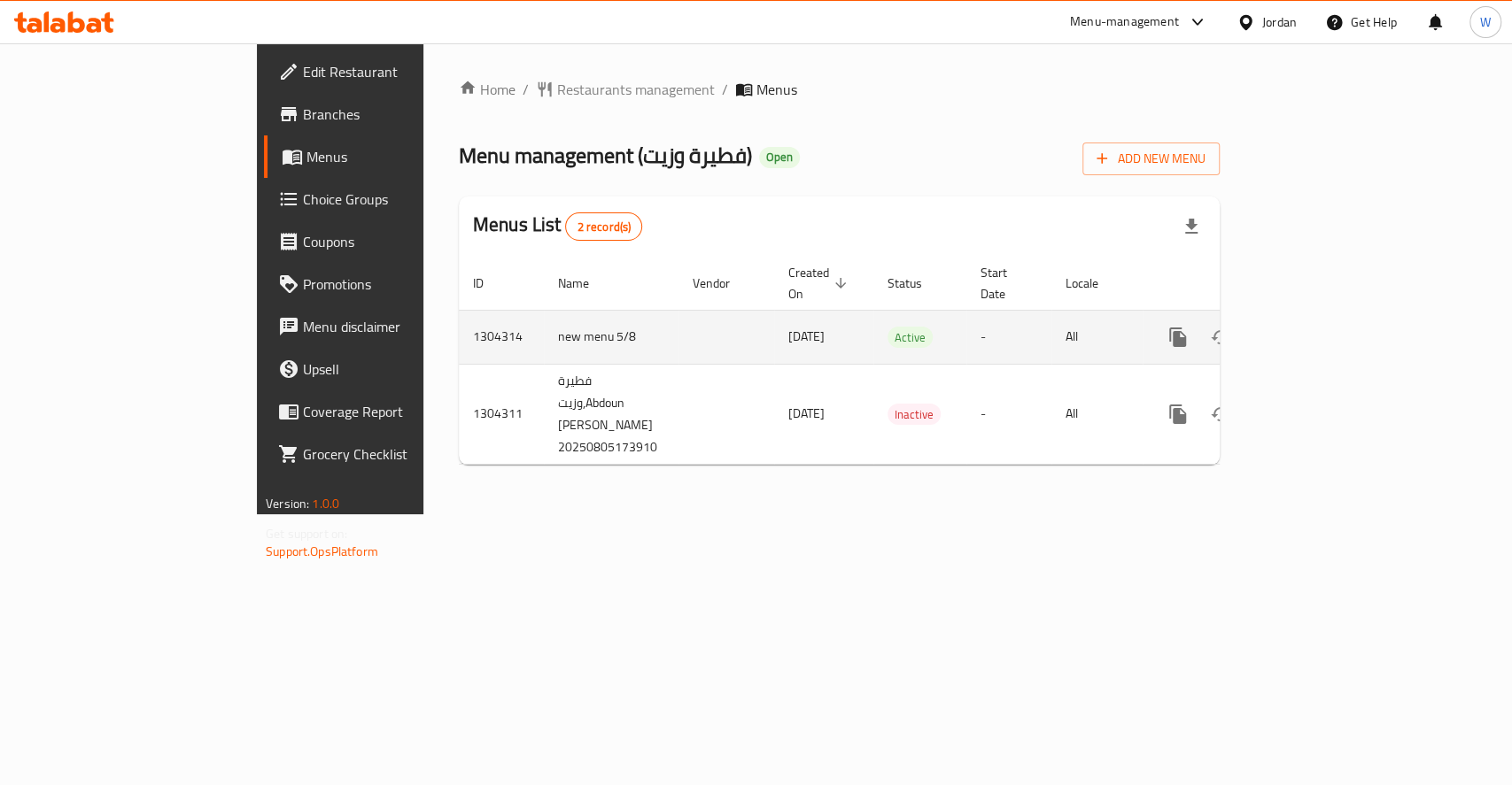
click at [1316, 327] on icon "enhanced table" at bounding box center [1305, 337] width 21 height 21
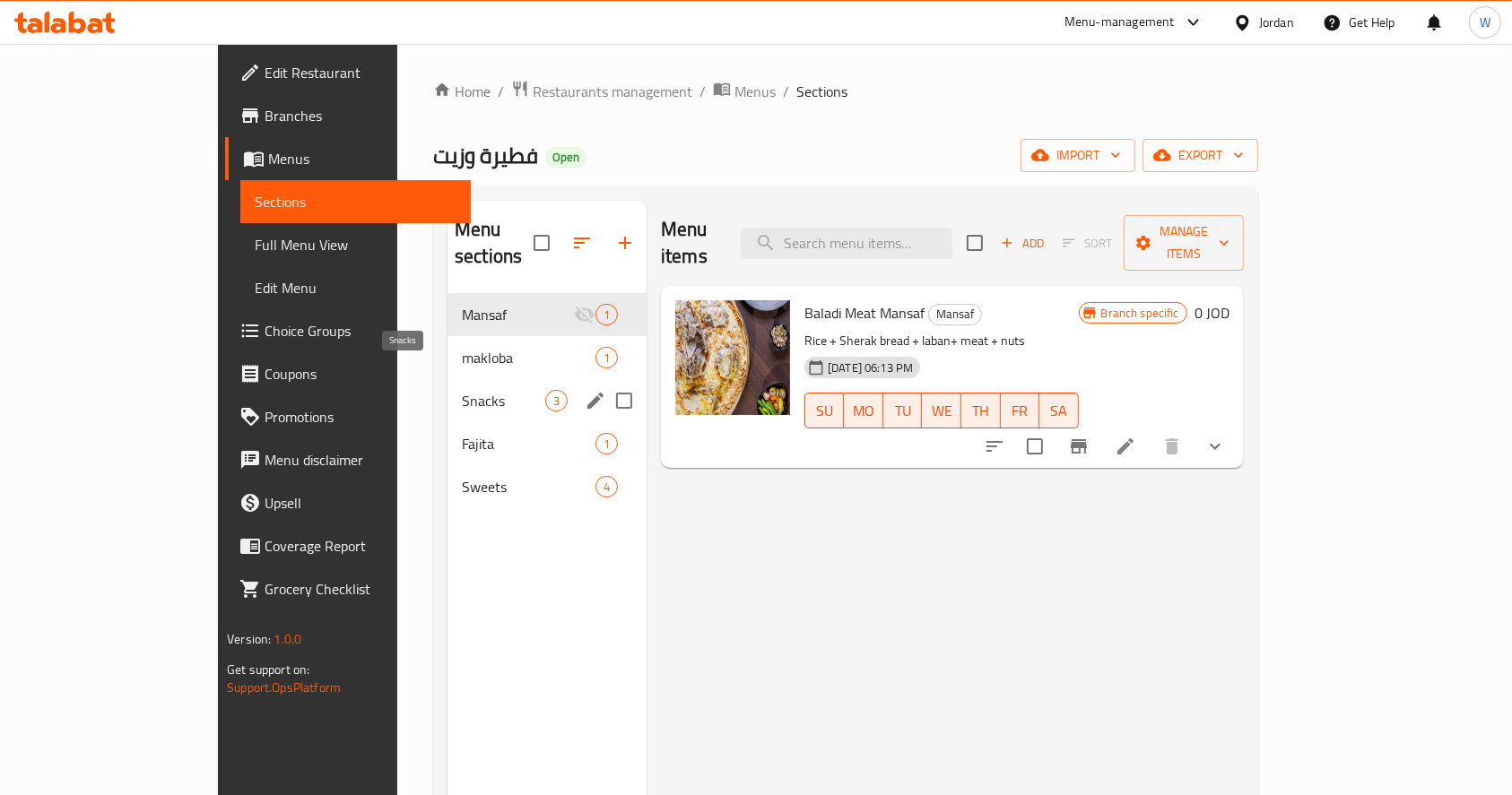
click at [462, 390] on span "Snacks" at bounding box center [503, 401] width 83 height 21
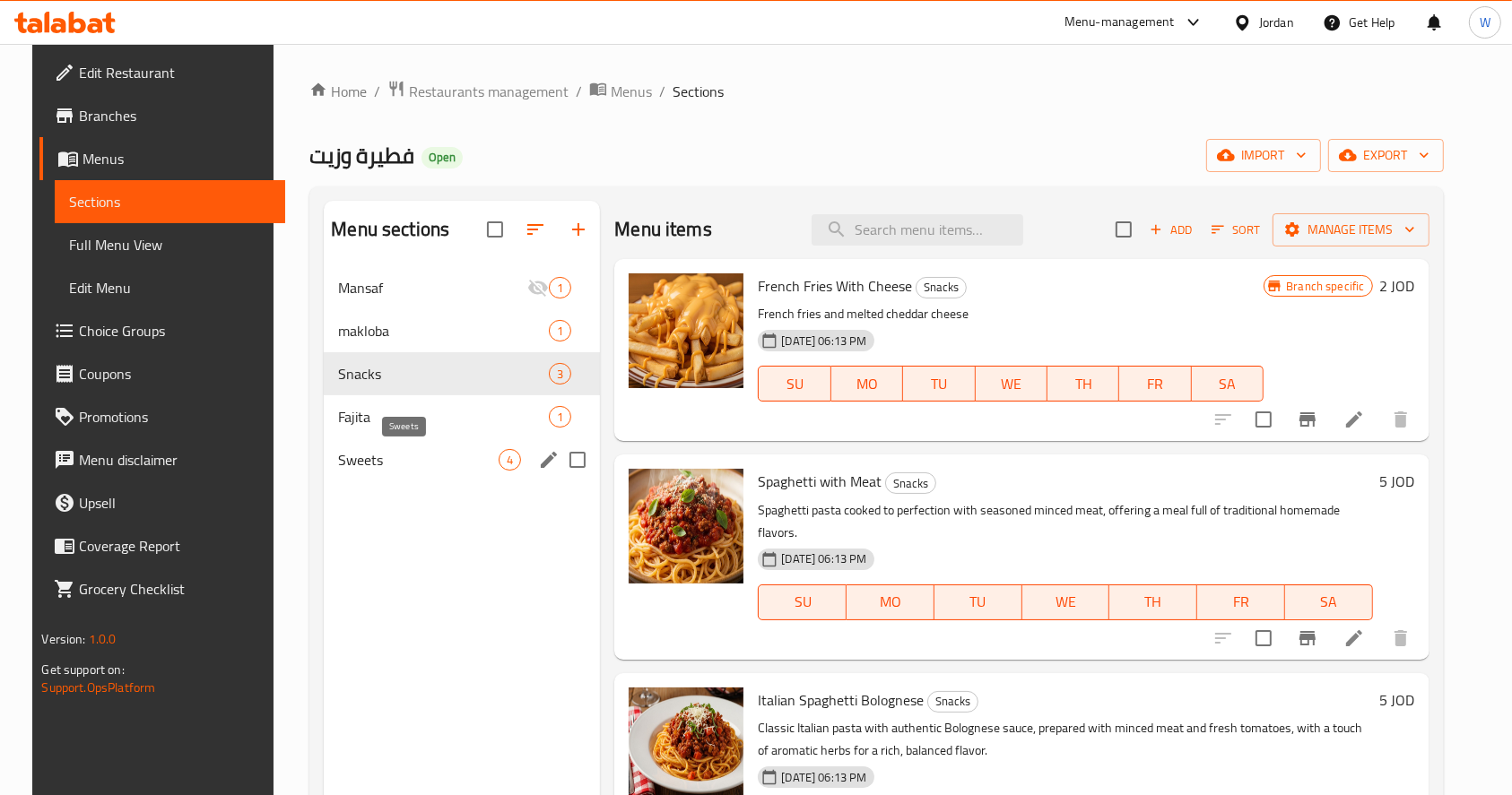
click at [397, 466] on span "Sweets" at bounding box center [418, 460] width 161 height 21
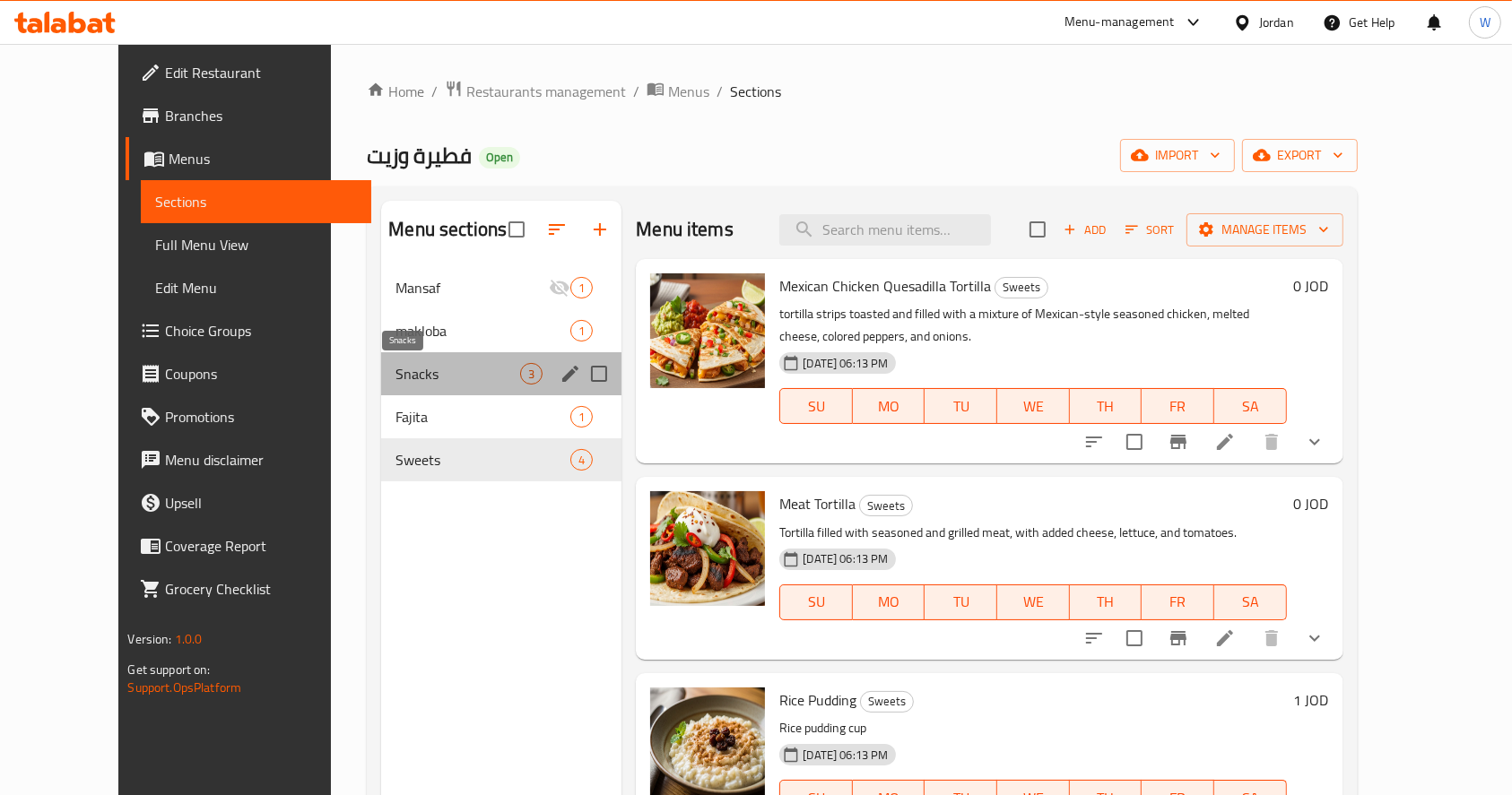
click at [425, 376] on span "Snacks" at bounding box center [457, 374] width 124 height 21
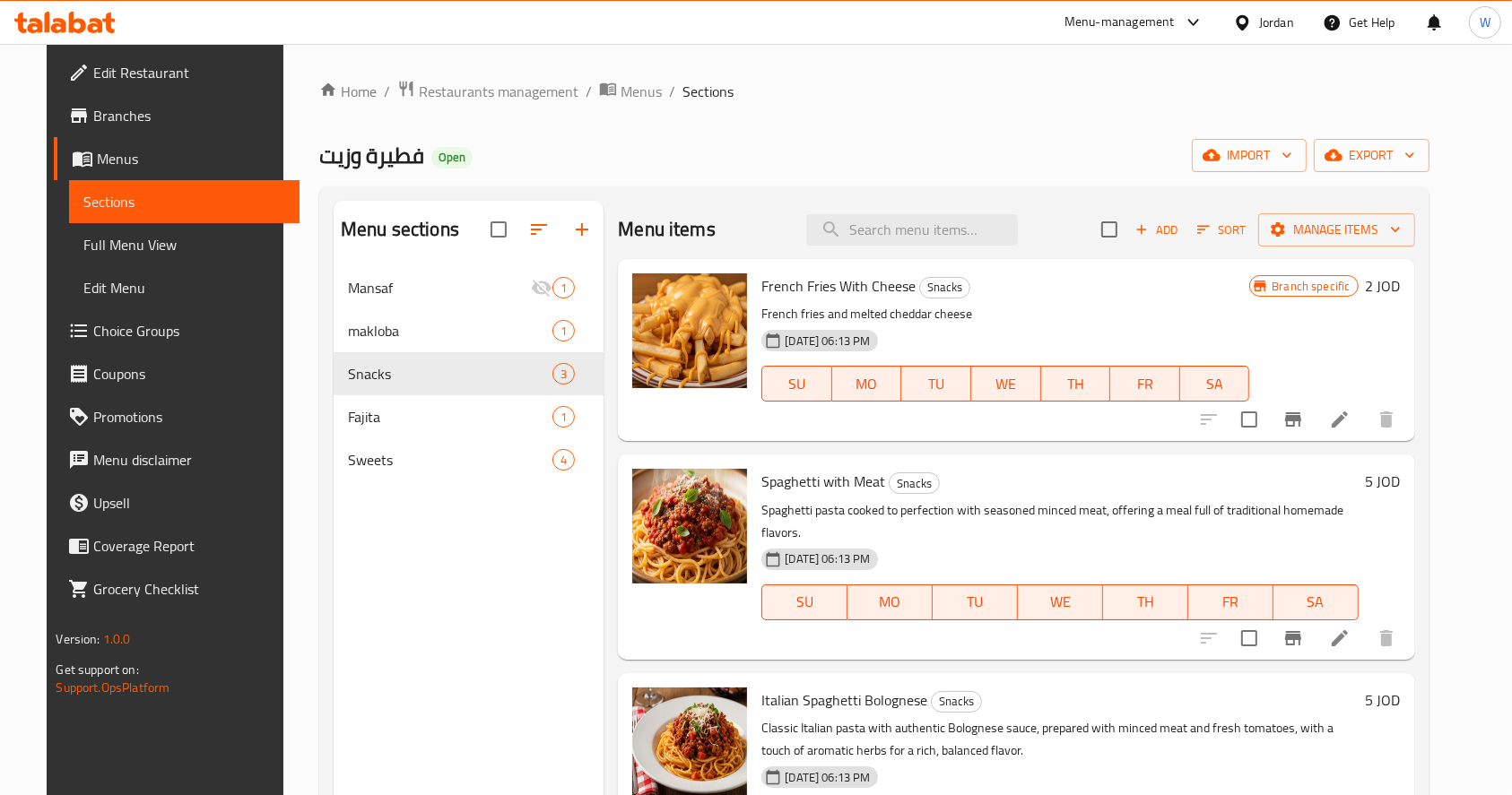
click at [814, 80] on ol "Home / Restaurants management / Menus / Sections" at bounding box center [875, 91] width 1110 height 23
click at [896, 243] on input "search" at bounding box center [912, 230] width 211 height 32
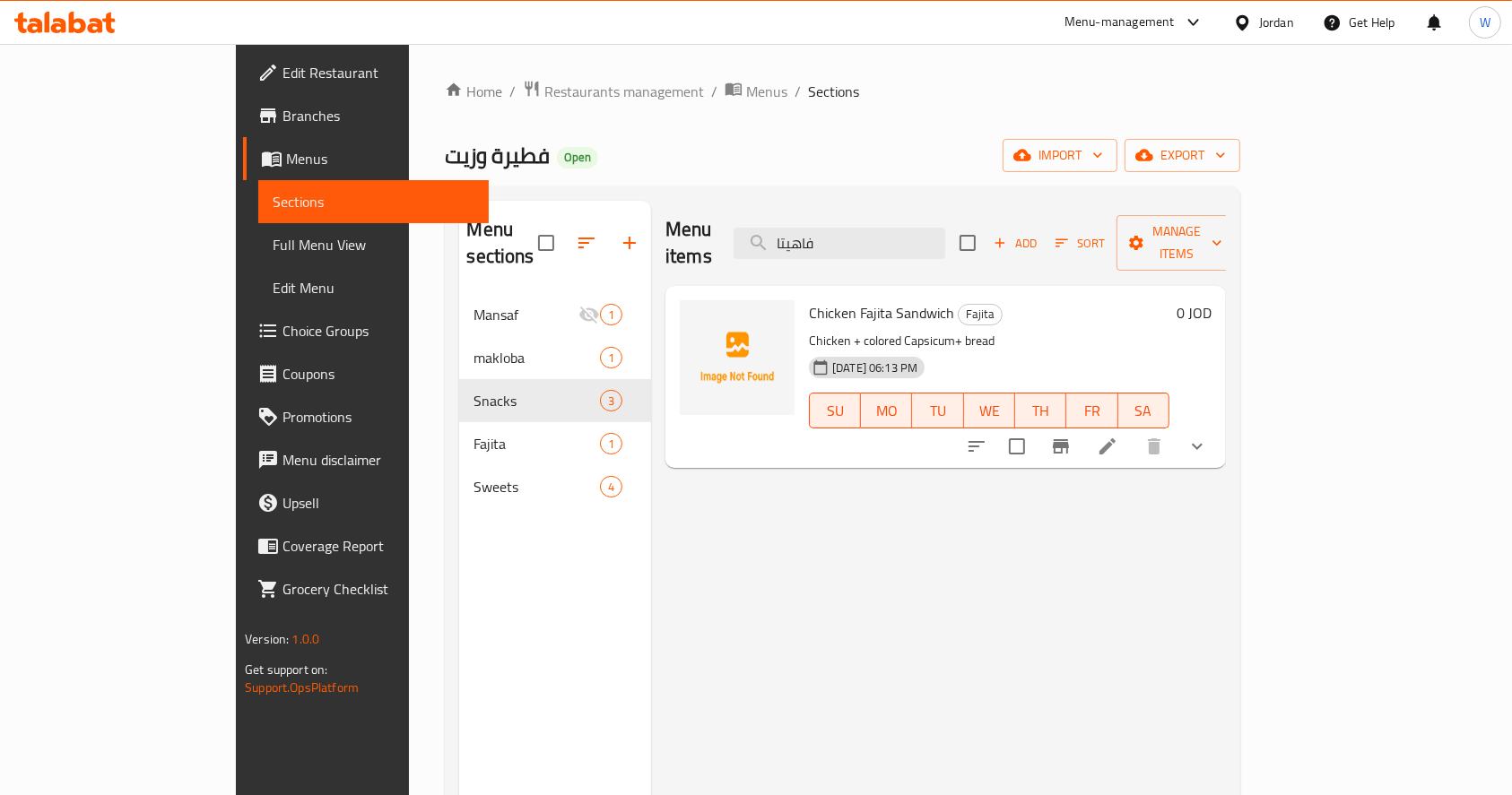
type input "فاهيتا"
click at [780, 507] on div "Menu items فاهيتا Add Sort Manage items Chicken Fajita Sandwich Fajita Chicken …" at bounding box center [938, 598] width 575 height 795
click at [696, 317] on icon "upload picture" at bounding box center [704, 324] width 18 height 16
click at [878, 585] on div "Menu items فاهيتا Add Sort Manage items Chicken Fajita Sandwich Fajita Chicken …" at bounding box center [938, 598] width 575 height 795
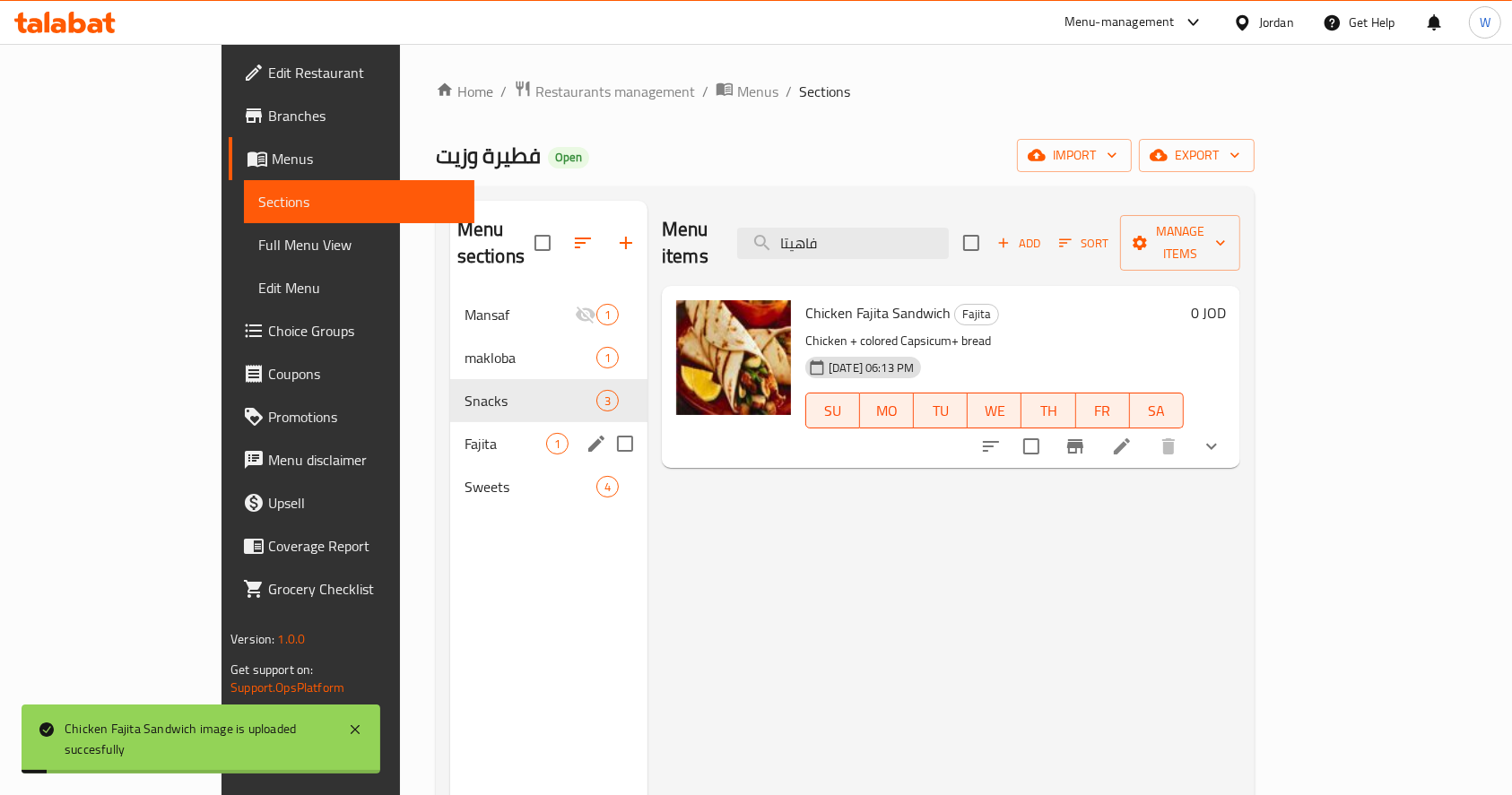
click at [465, 433] on span "Fajita" at bounding box center [505, 444] width 81 height 21
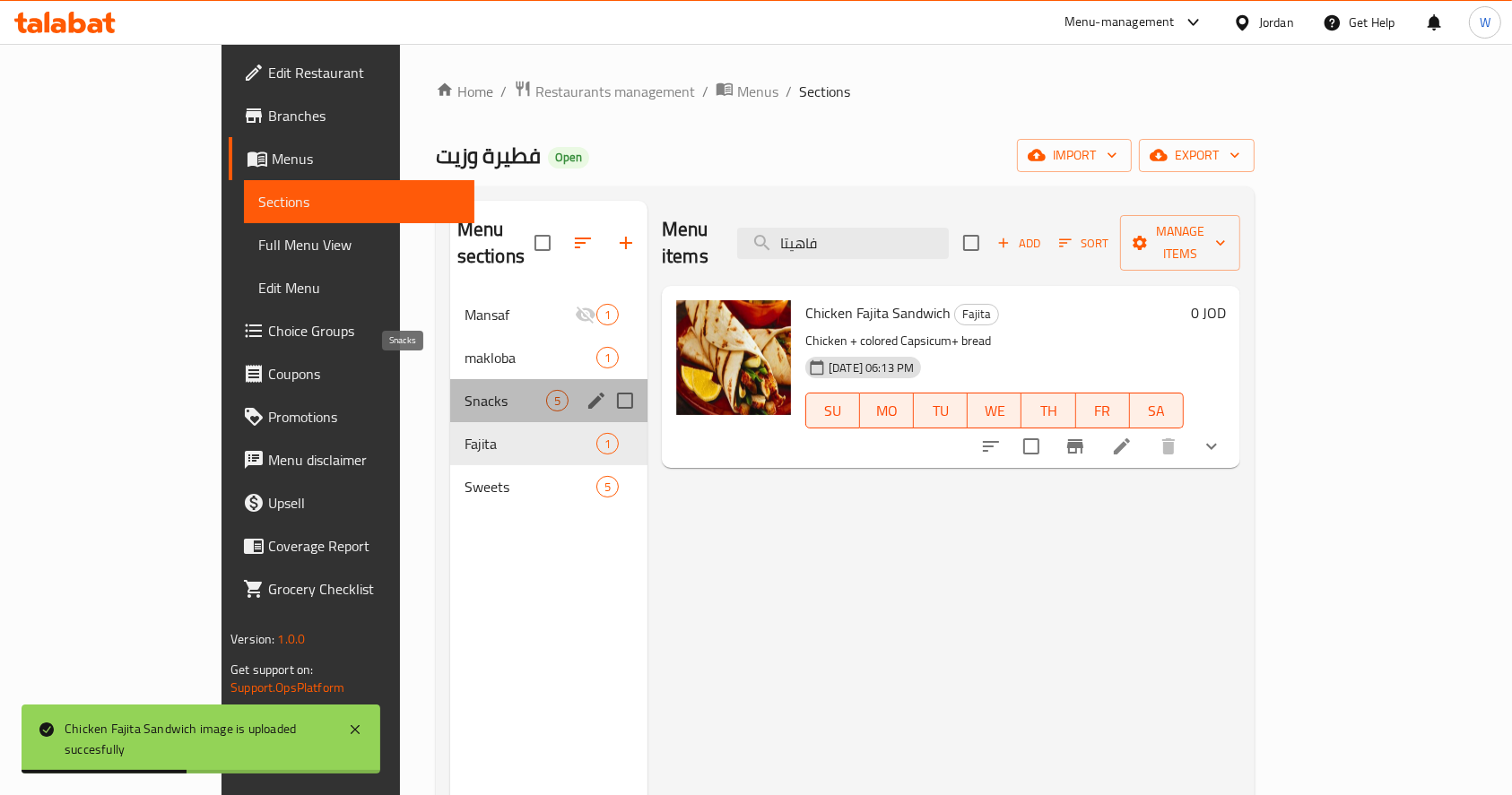
click at [465, 390] on span "Snacks" at bounding box center [505, 401] width 81 height 21
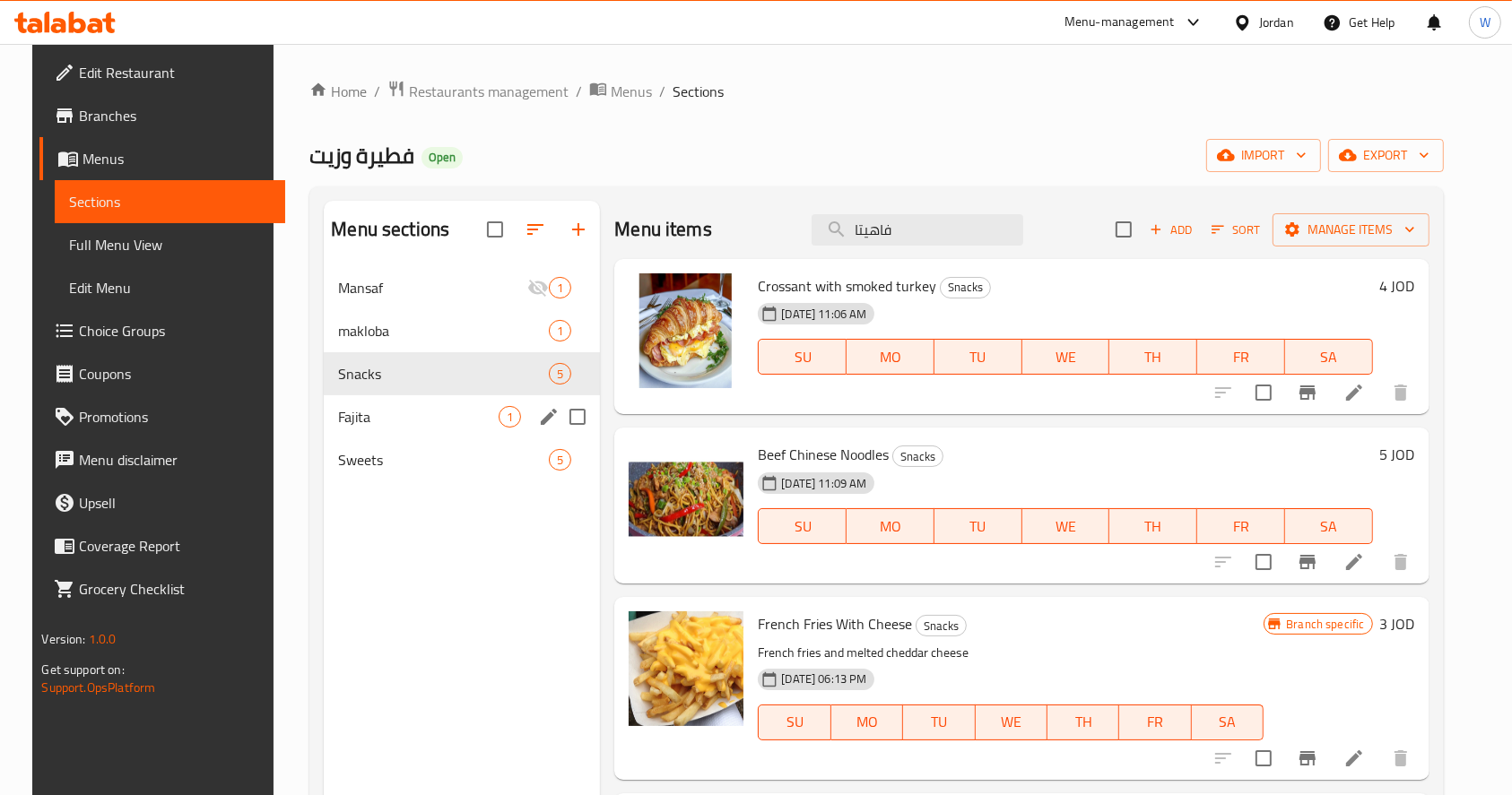
click at [409, 423] on span "Fajita" at bounding box center [418, 417] width 161 height 21
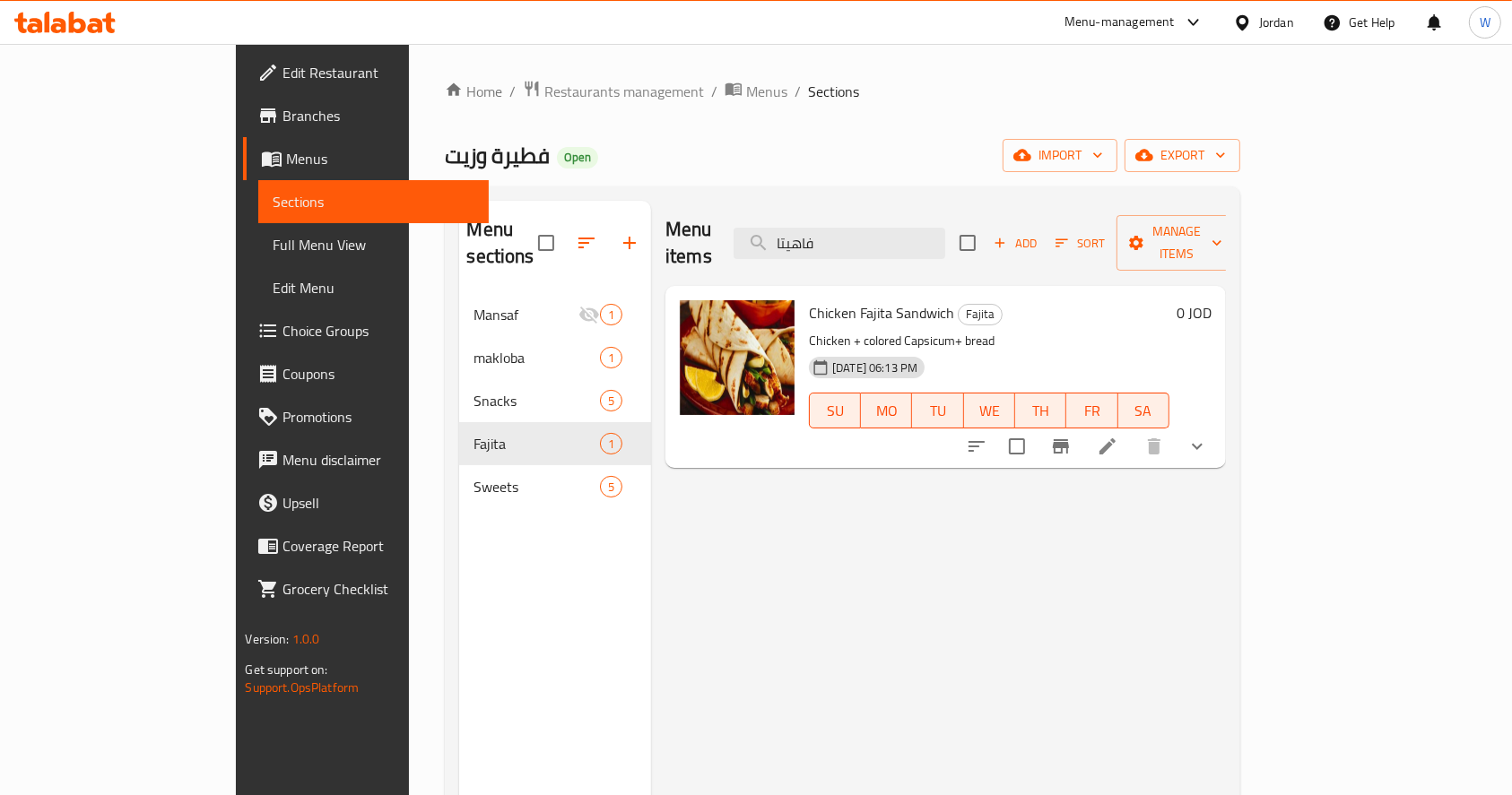
click at [767, 492] on div "Menu items فاهيتا Add Sort Manage items Chicken Fajita Sandwich Fajita Chicken …" at bounding box center [938, 598] width 575 height 795
click at [477, 76] on div "Home / Restaurants management / Menus / Sections فطيرة وزيت Open import export …" at bounding box center [841, 545] width 866 height 1003
click at [545, 91] on span "Restaurants management" at bounding box center [624, 91] width 160 height 21
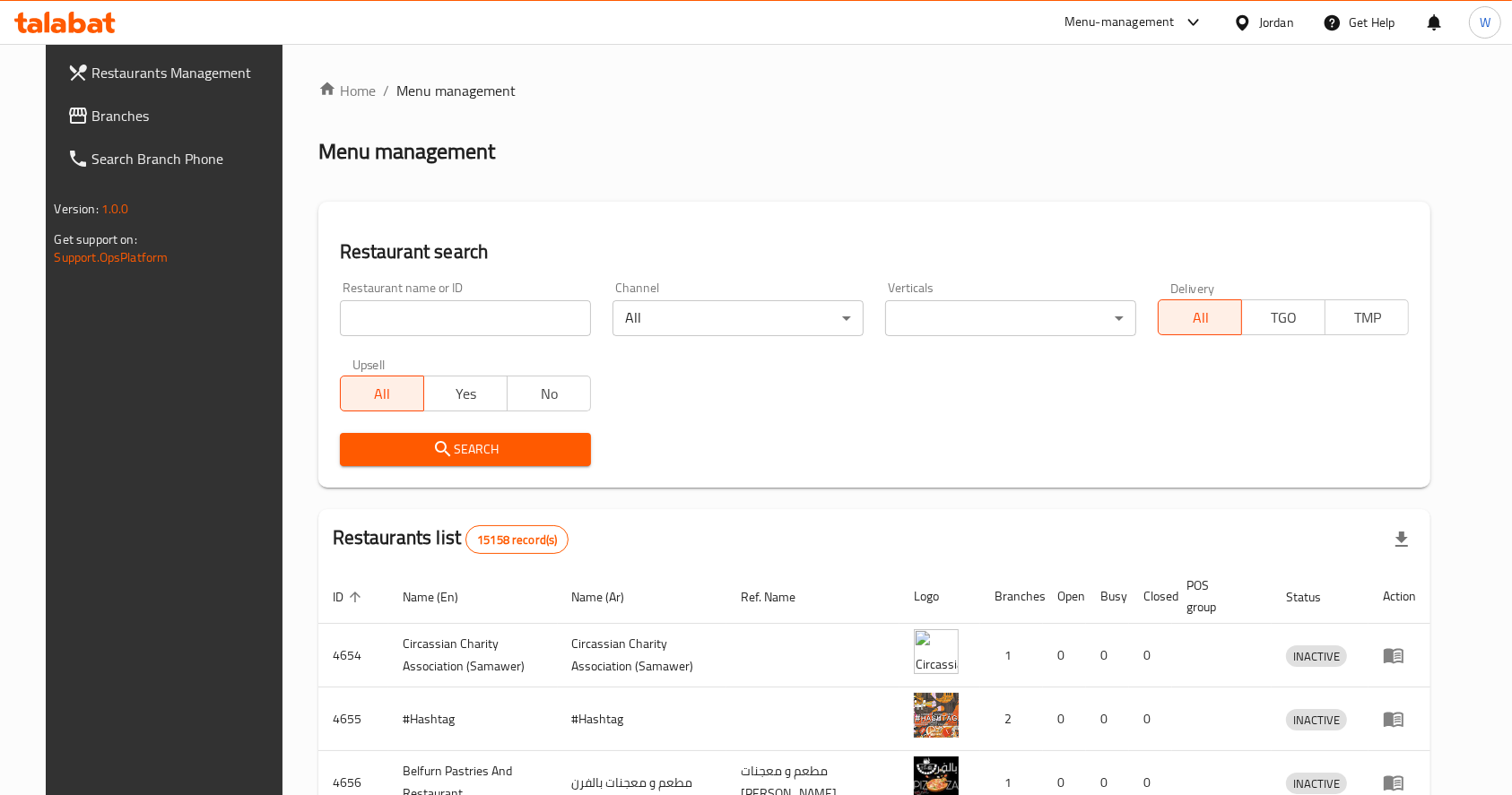
click at [424, 337] on div at bounding box center [756, 397] width 1512 height 795
click at [415, 314] on input "search" at bounding box center [465, 318] width 251 height 35
paste input "Fratelli"
type input "Fratelli"
click button "Search" at bounding box center [465, 450] width 251 height 33
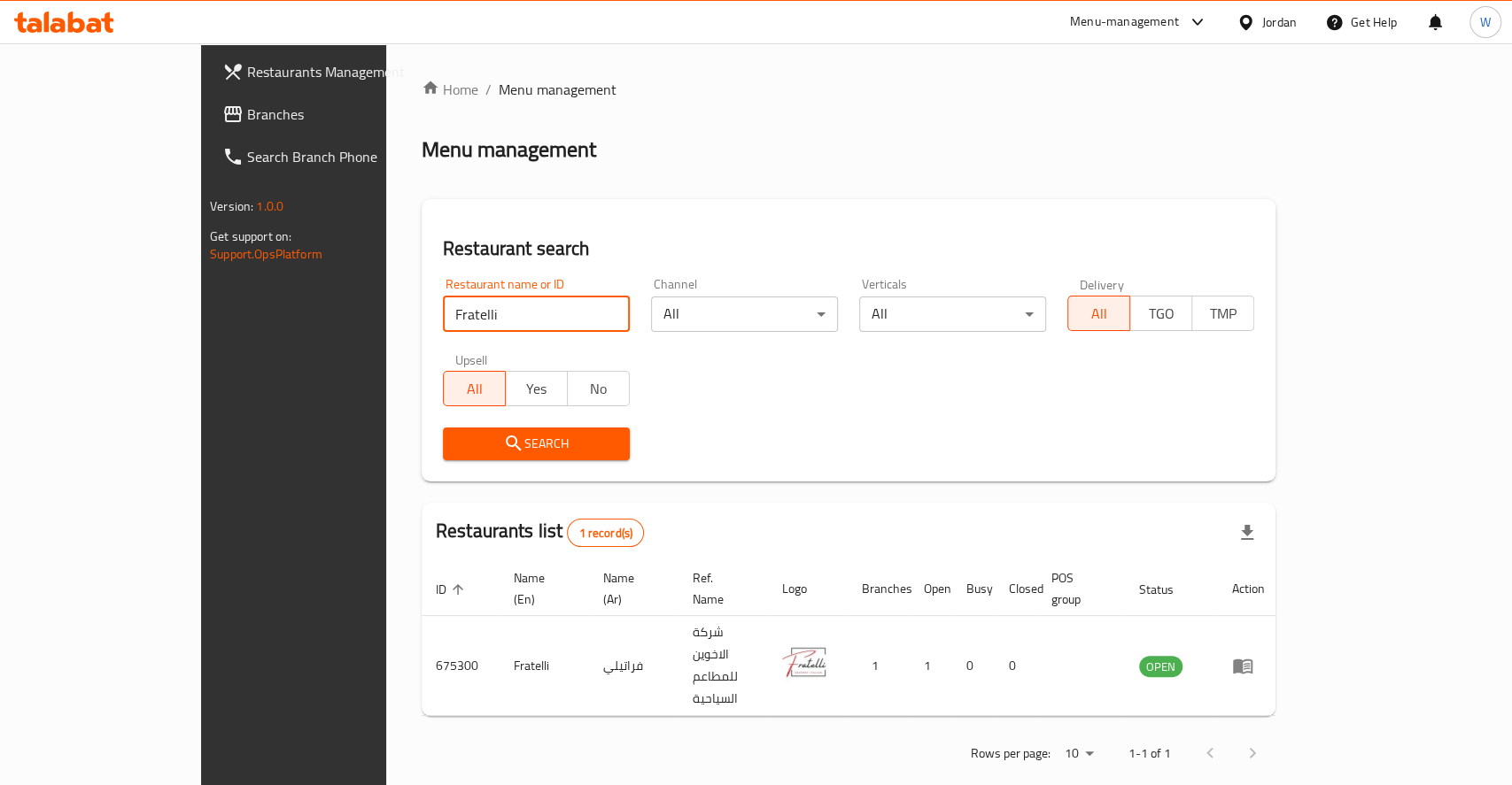
click at [882, 402] on div "Restaurant name or ID Fratelli Restaurant name or ID Channel All ​ Verticals Al…" at bounding box center [848, 369] width 833 height 204
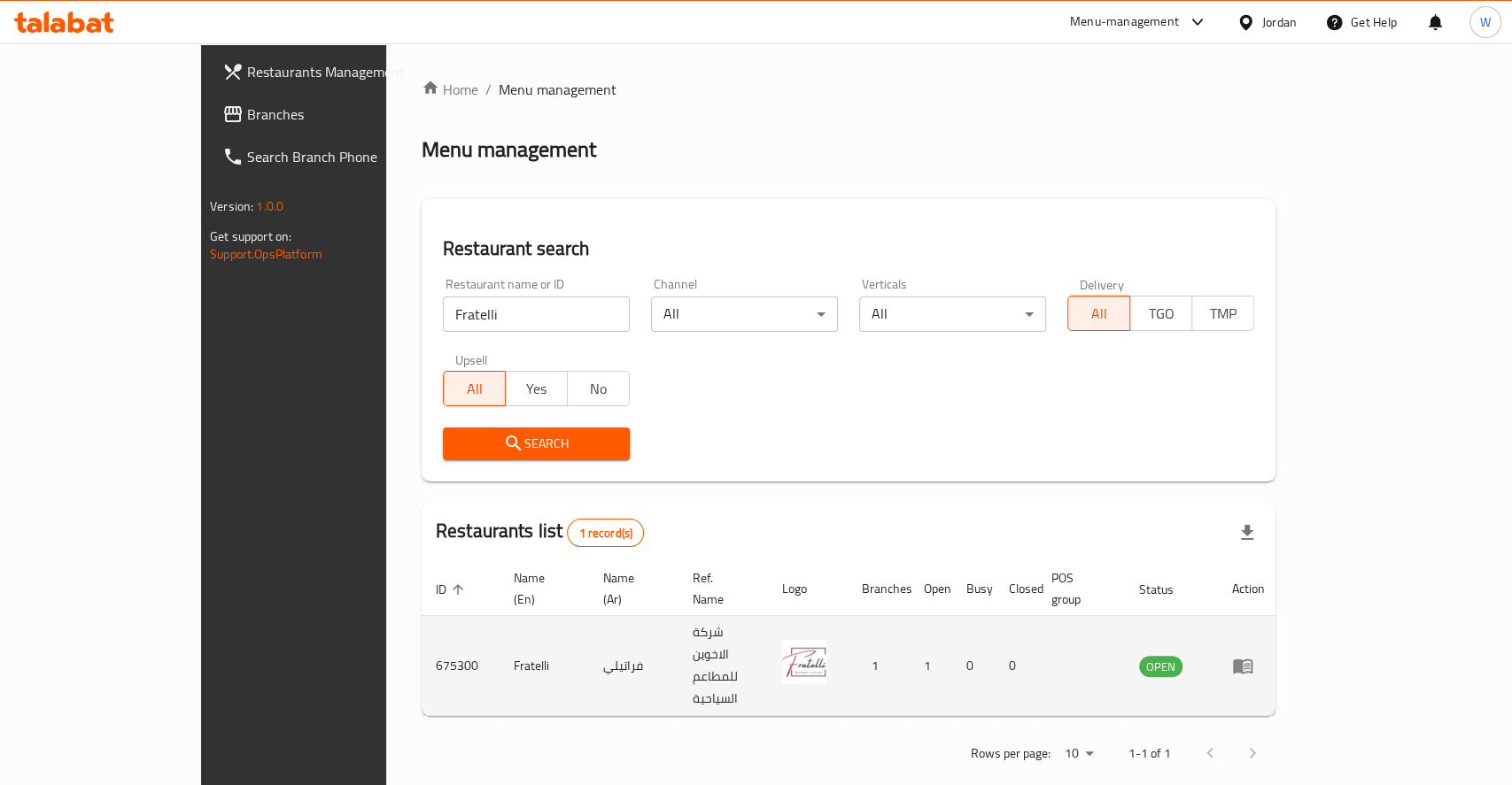
click at [1279, 628] on td "enhanced table" at bounding box center [1248, 666] width 61 height 100
click at [1252, 659] on icon "enhanced table" at bounding box center [1243, 667] width 20 height 15
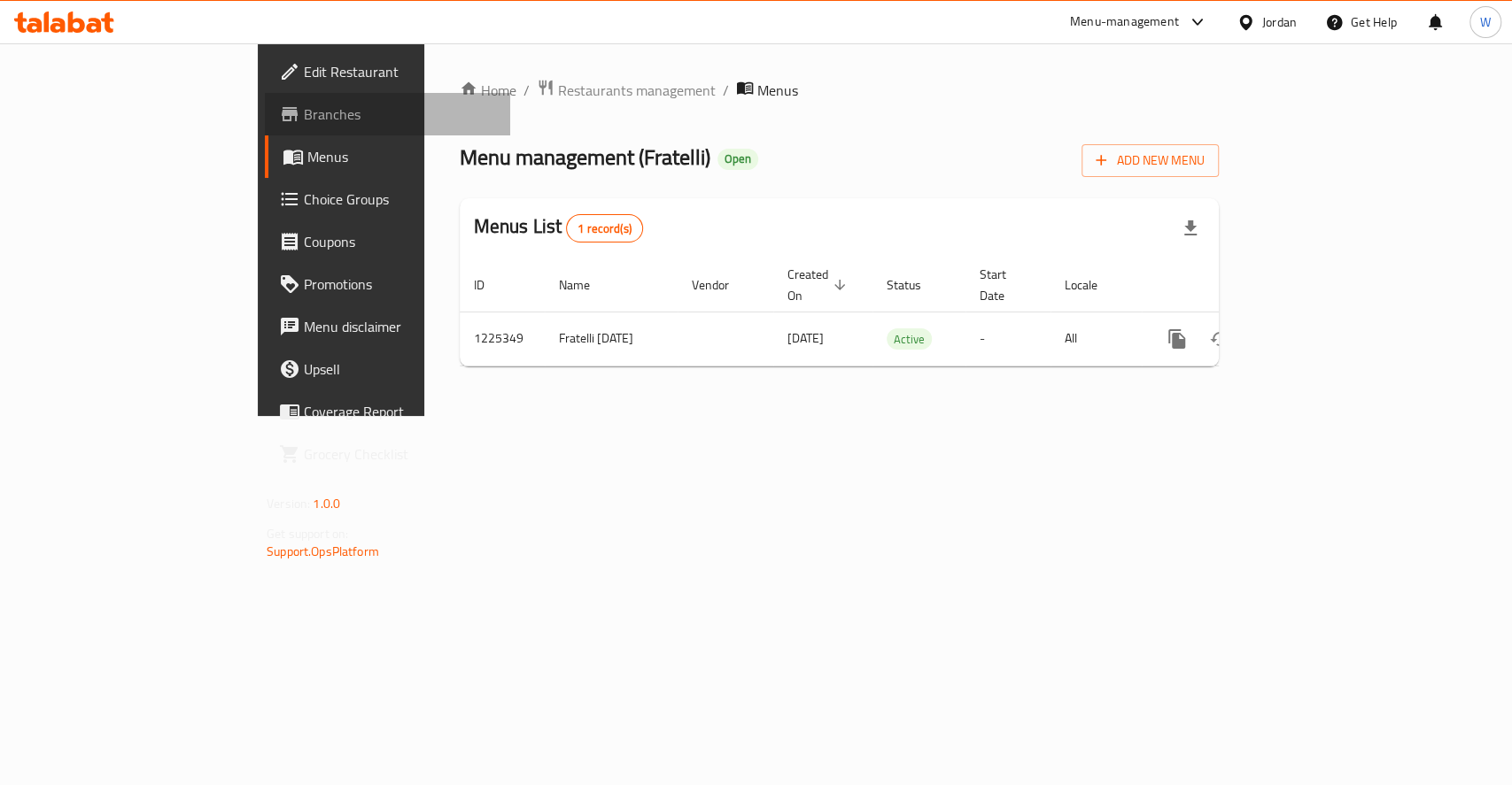
click at [303, 112] on span "Branches" at bounding box center [399, 114] width 192 height 21
